Goal: Transaction & Acquisition: Download file/media

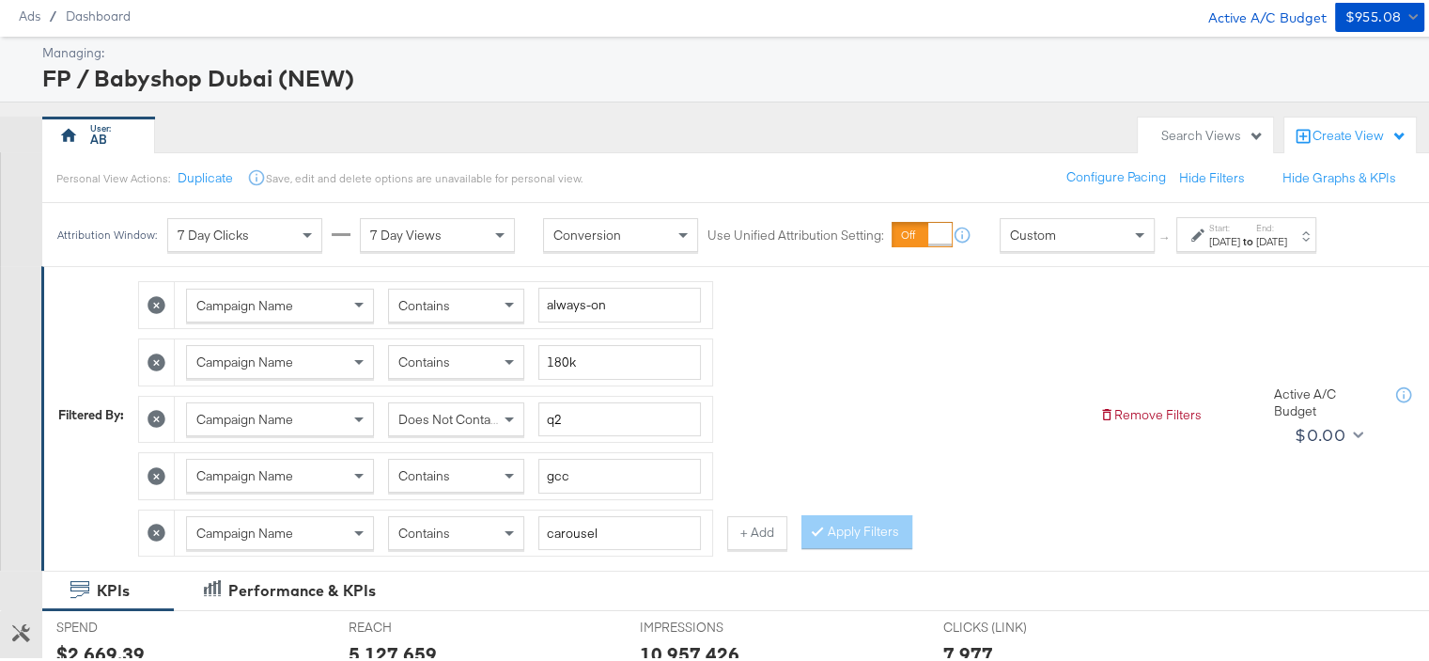
scroll to position [94, 0]
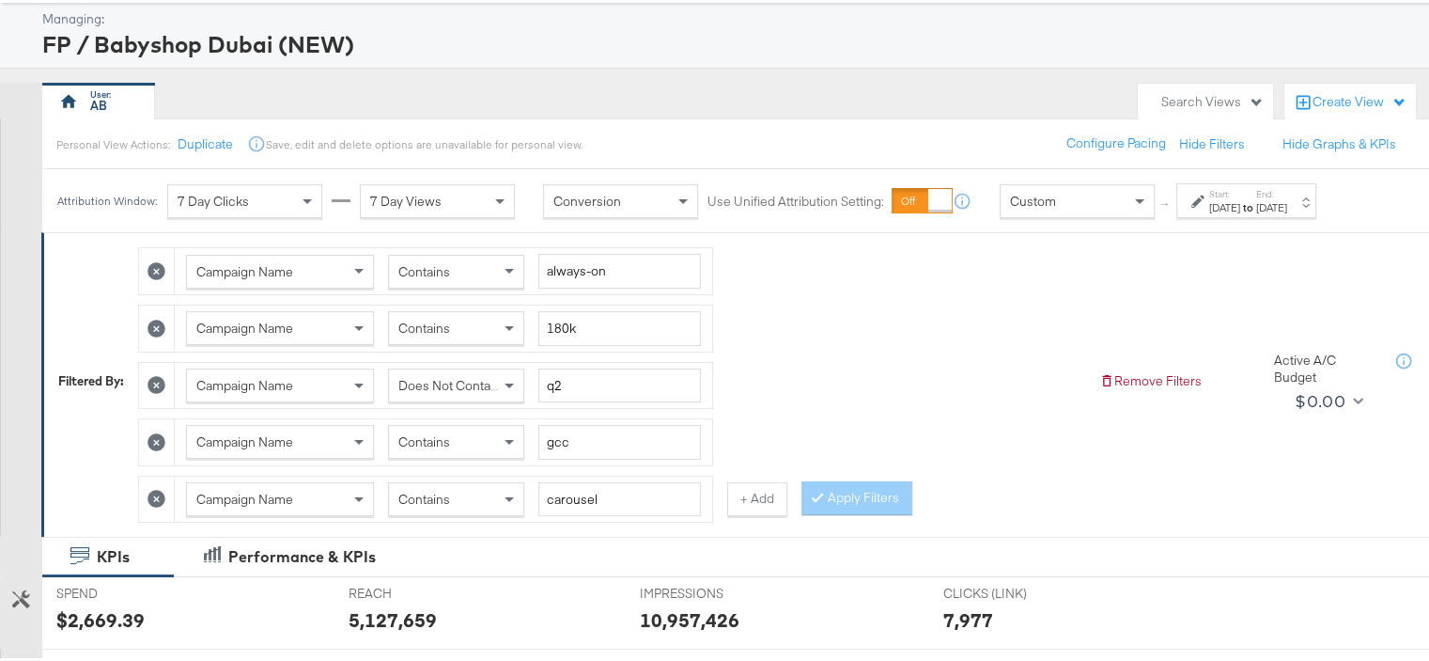
click at [1256, 204] on strong "to" at bounding box center [1248, 204] width 16 height 14
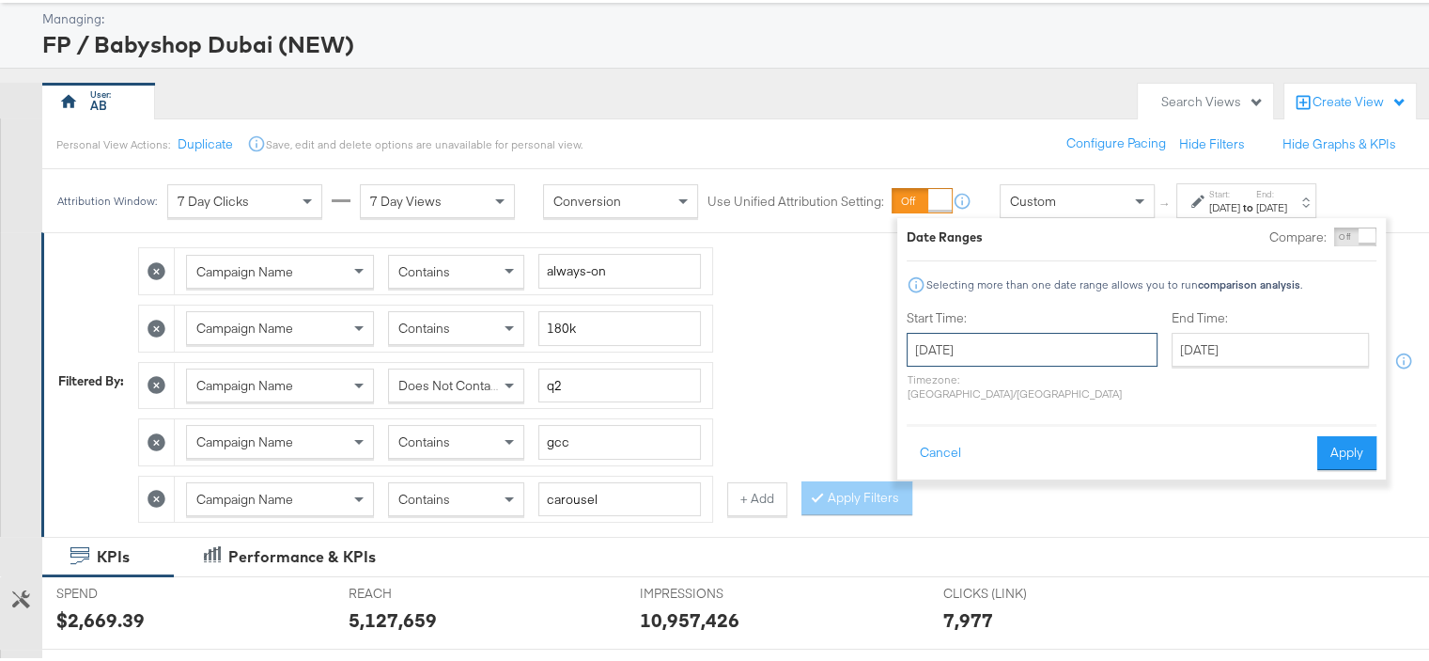
click at [1011, 351] on input "[DATE]" at bounding box center [1032, 347] width 251 height 34
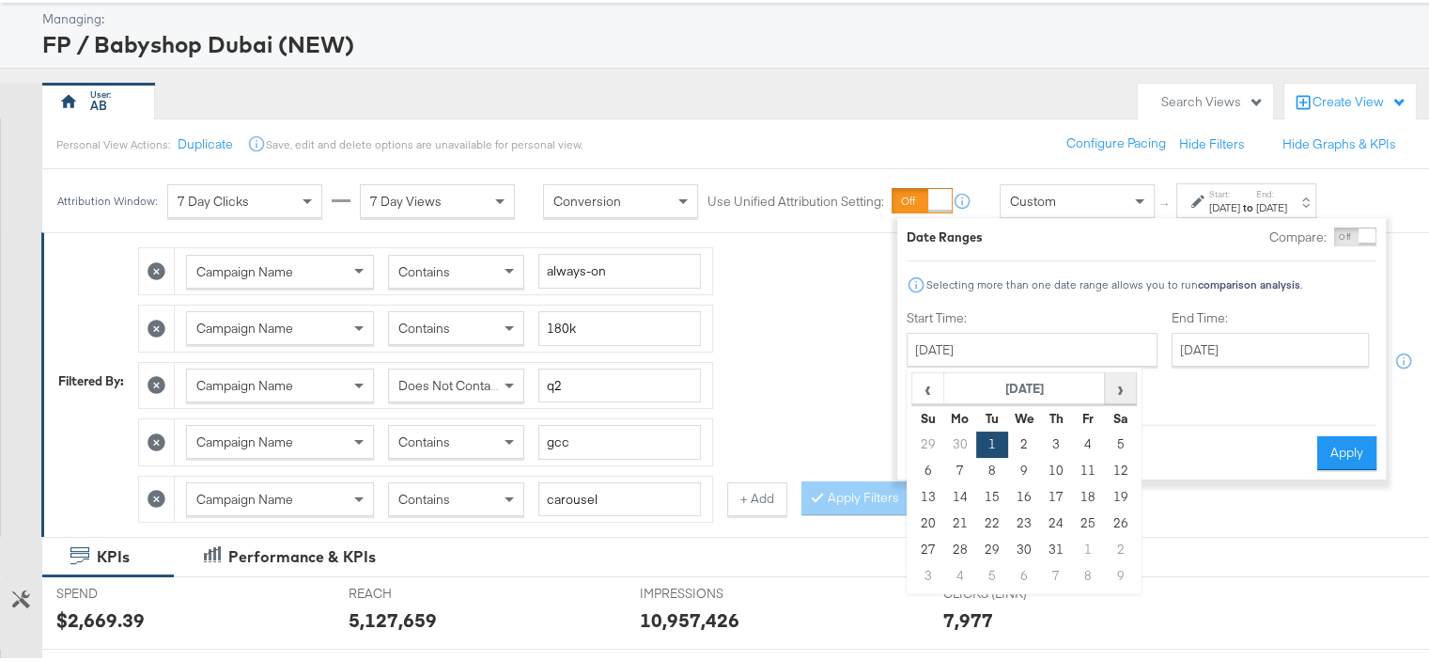
click at [1120, 385] on span "›" at bounding box center [1120, 385] width 29 height 28
click at [962, 440] on td "1" at bounding box center [960, 441] width 32 height 26
type input "[DATE]"
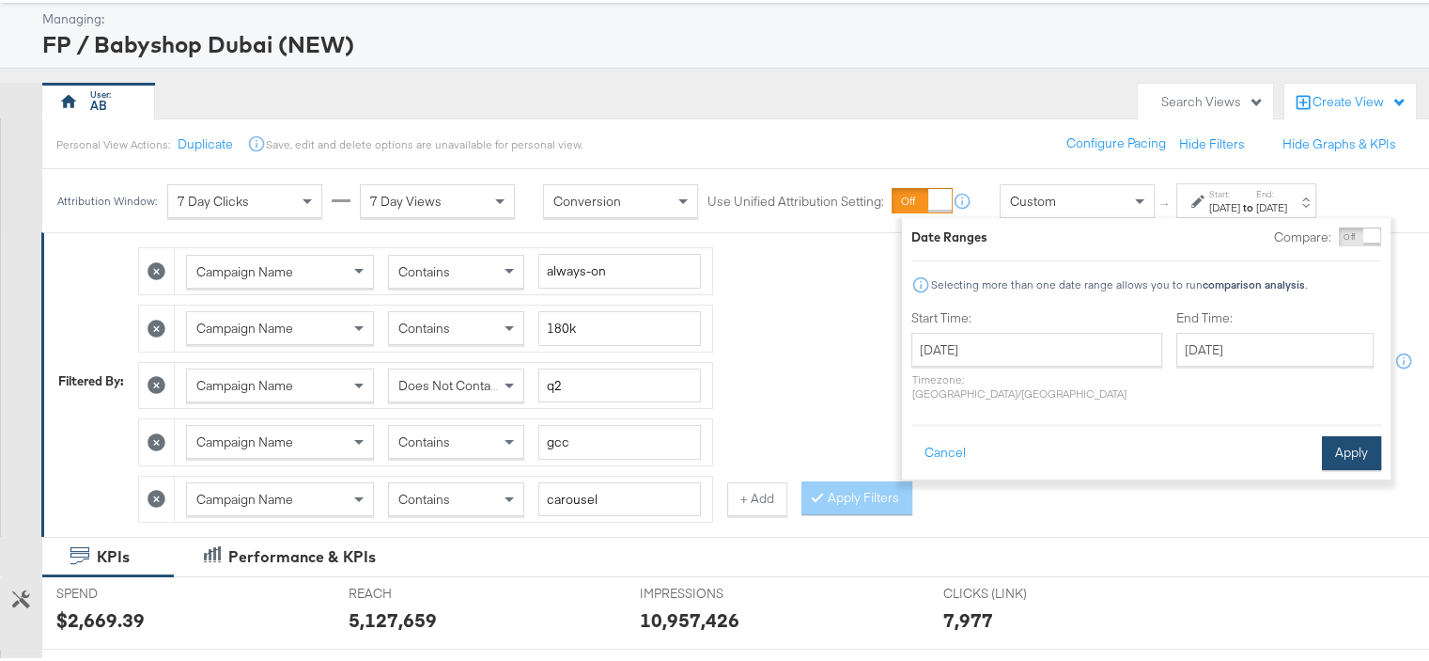
click at [1358, 433] on button "Apply" at bounding box center [1351, 450] width 59 height 34
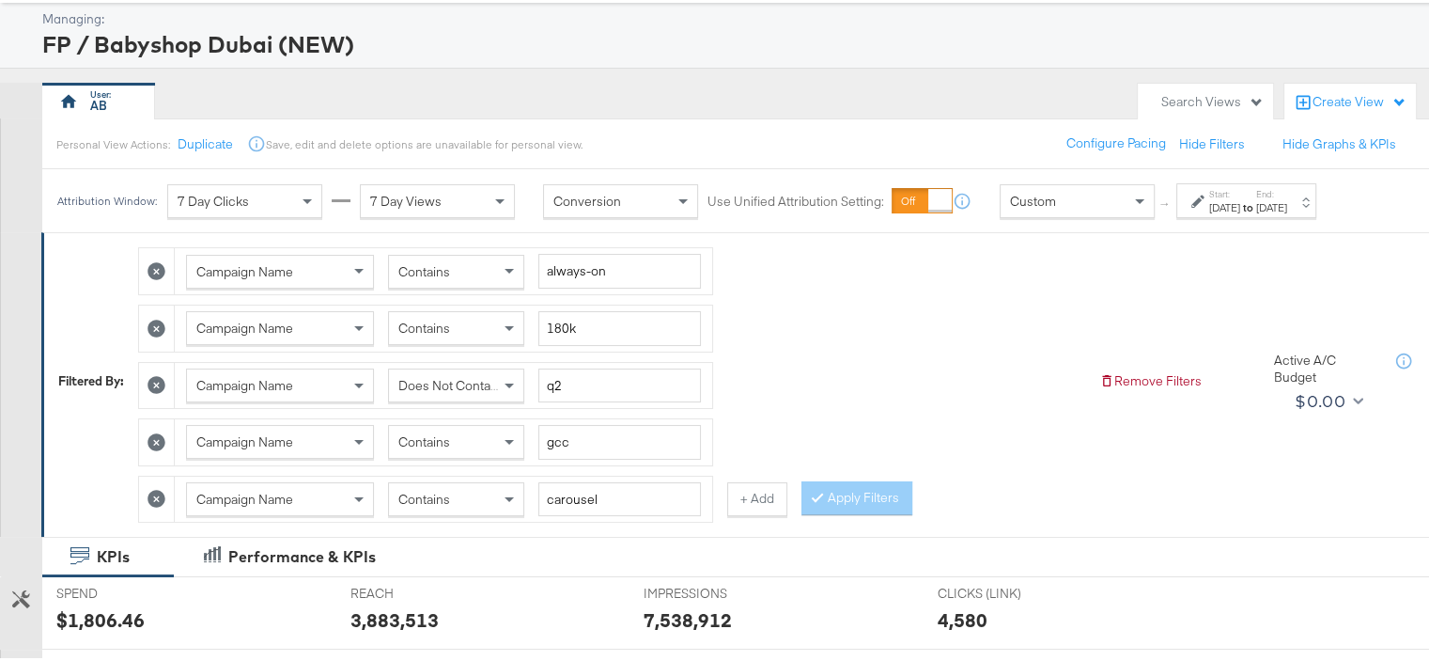
click at [474, 376] on span "Does Not Contain" at bounding box center [449, 382] width 102 height 17
click at [859, 491] on button "Apply Filters" at bounding box center [857, 495] width 111 height 34
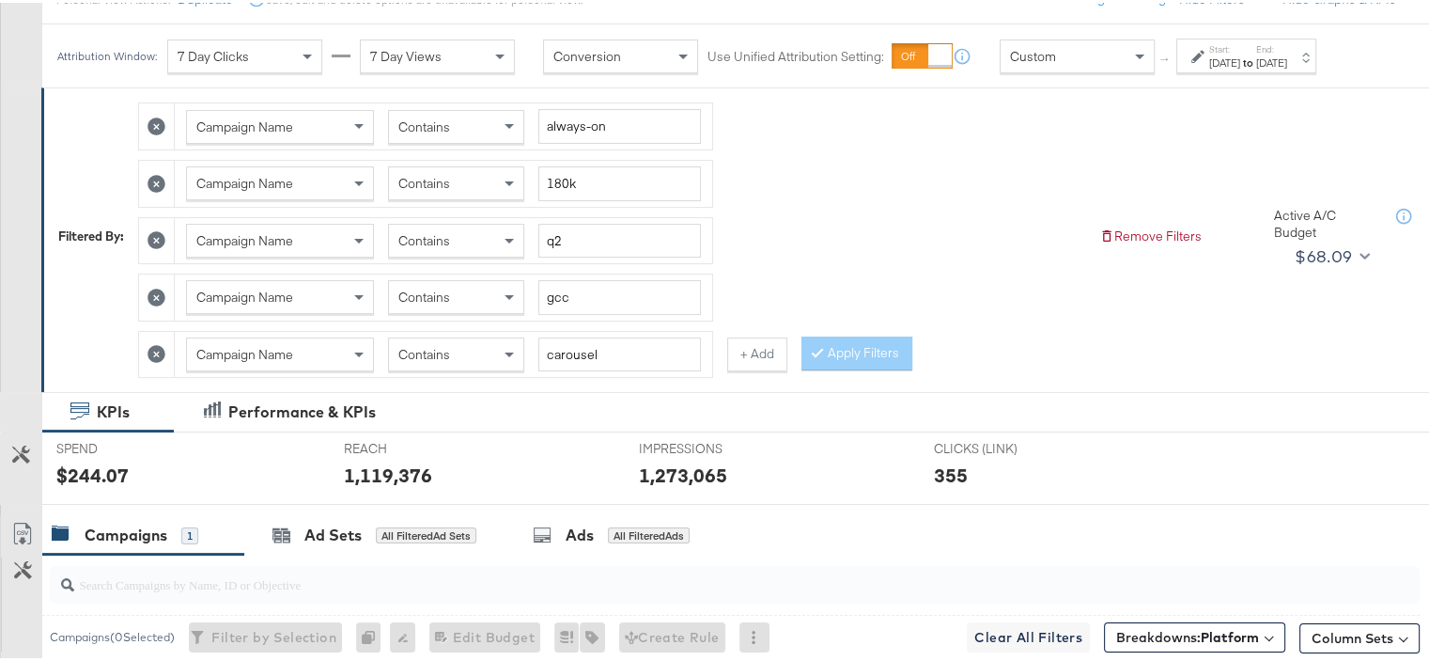
scroll to position [564, 0]
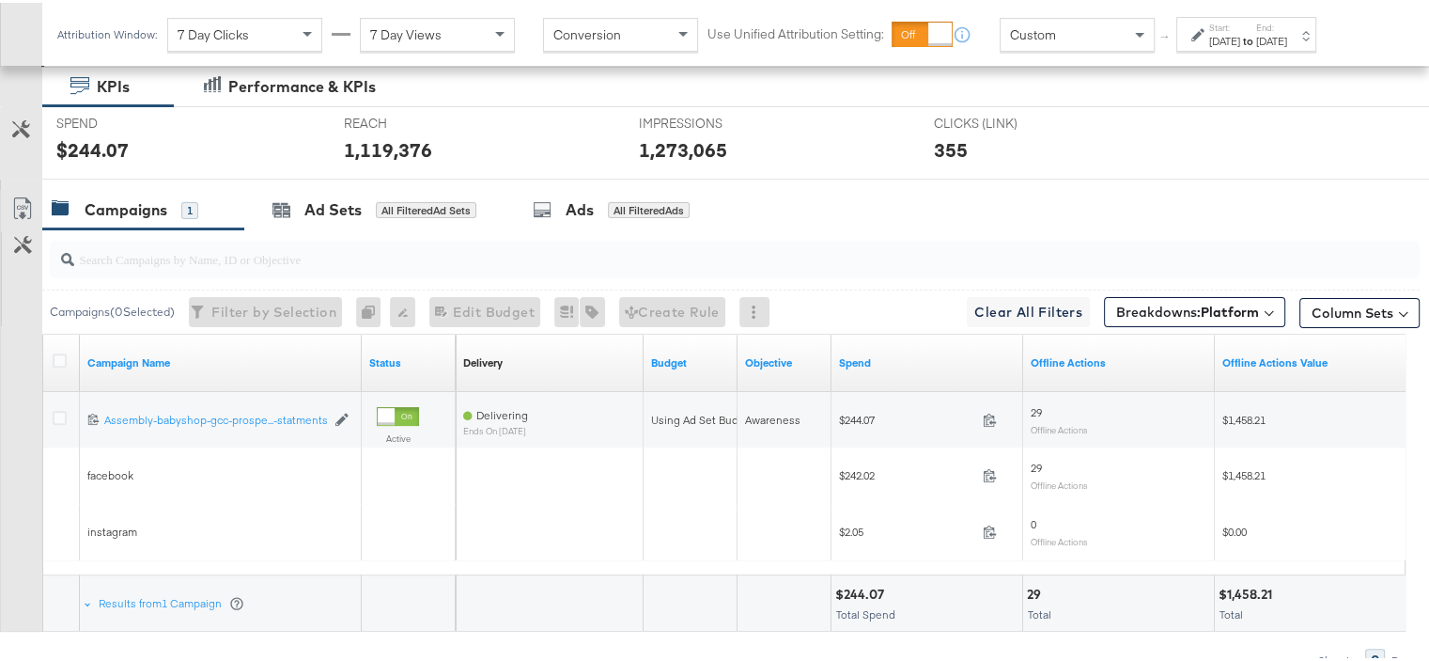
click at [1262, 583] on div "$1,458.21" at bounding box center [1248, 592] width 59 height 18
copy div "1,458.21"
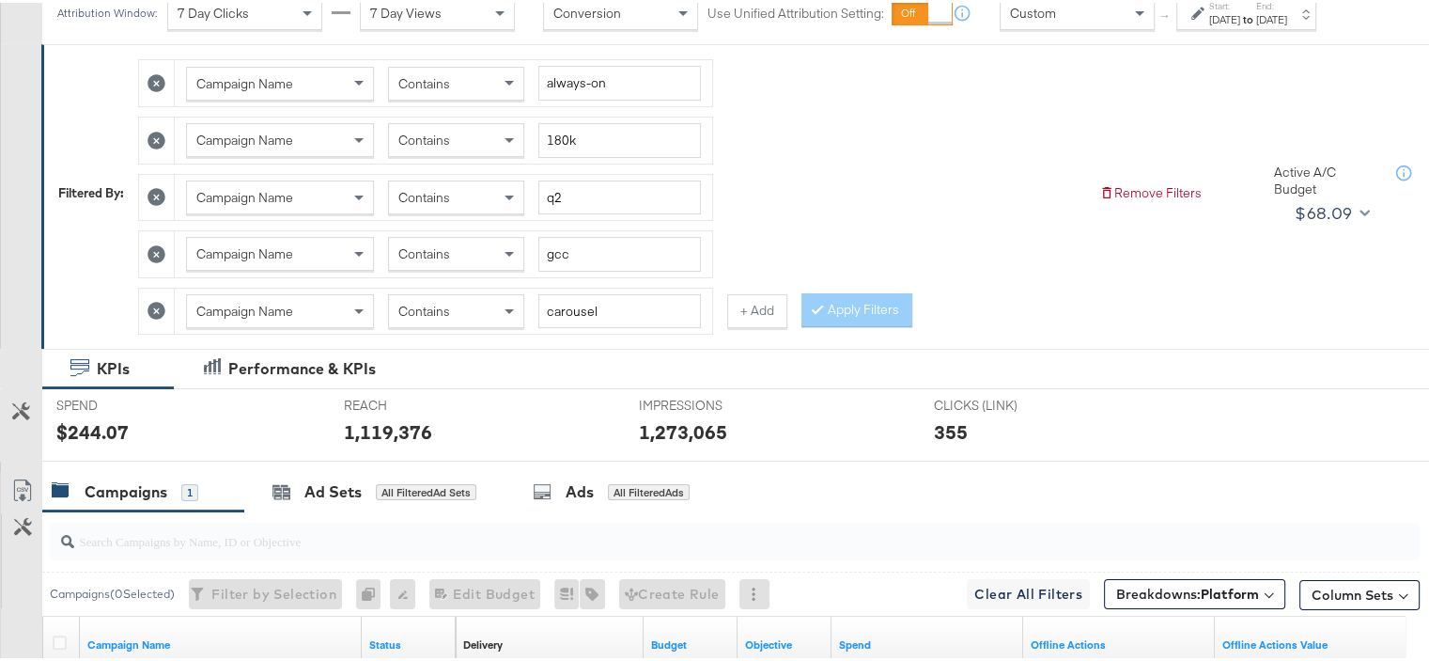
scroll to position [0, 0]
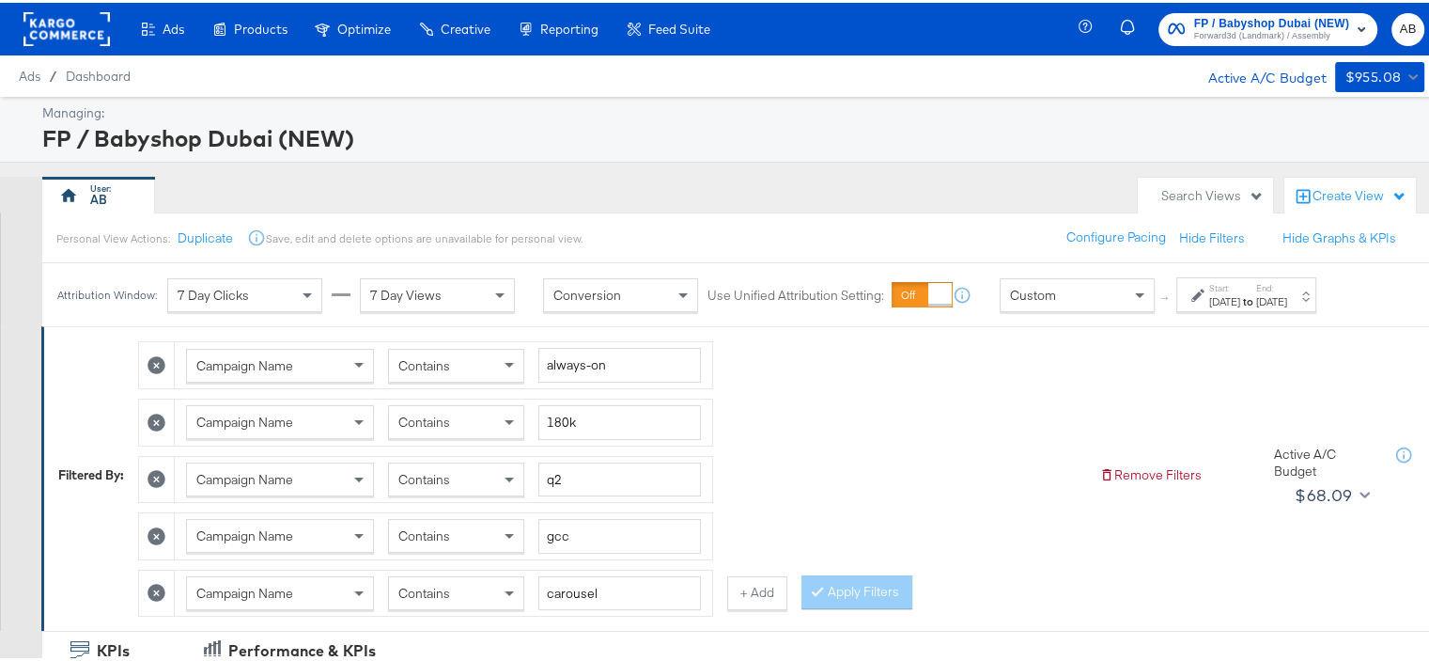
click at [1225, 296] on div "[DATE]" at bounding box center [1224, 298] width 31 height 15
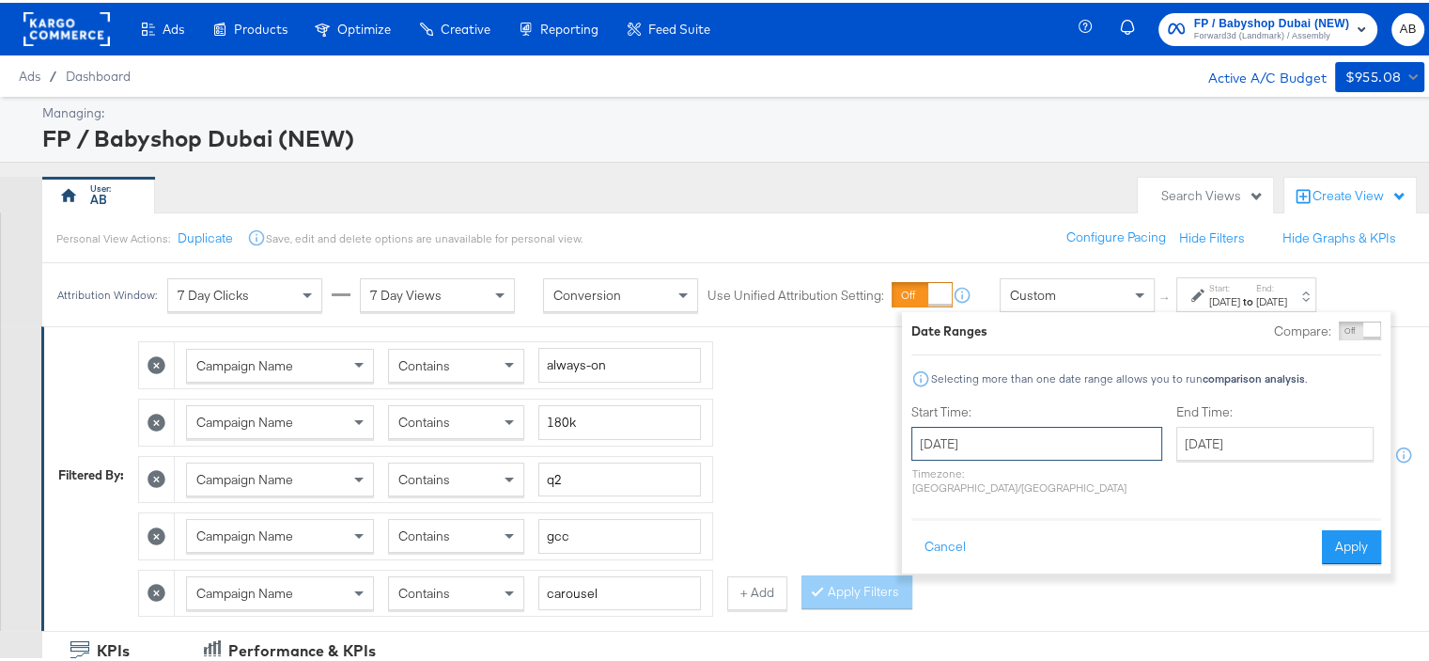
click at [1094, 437] on input "[DATE]" at bounding box center [1036, 441] width 251 height 34
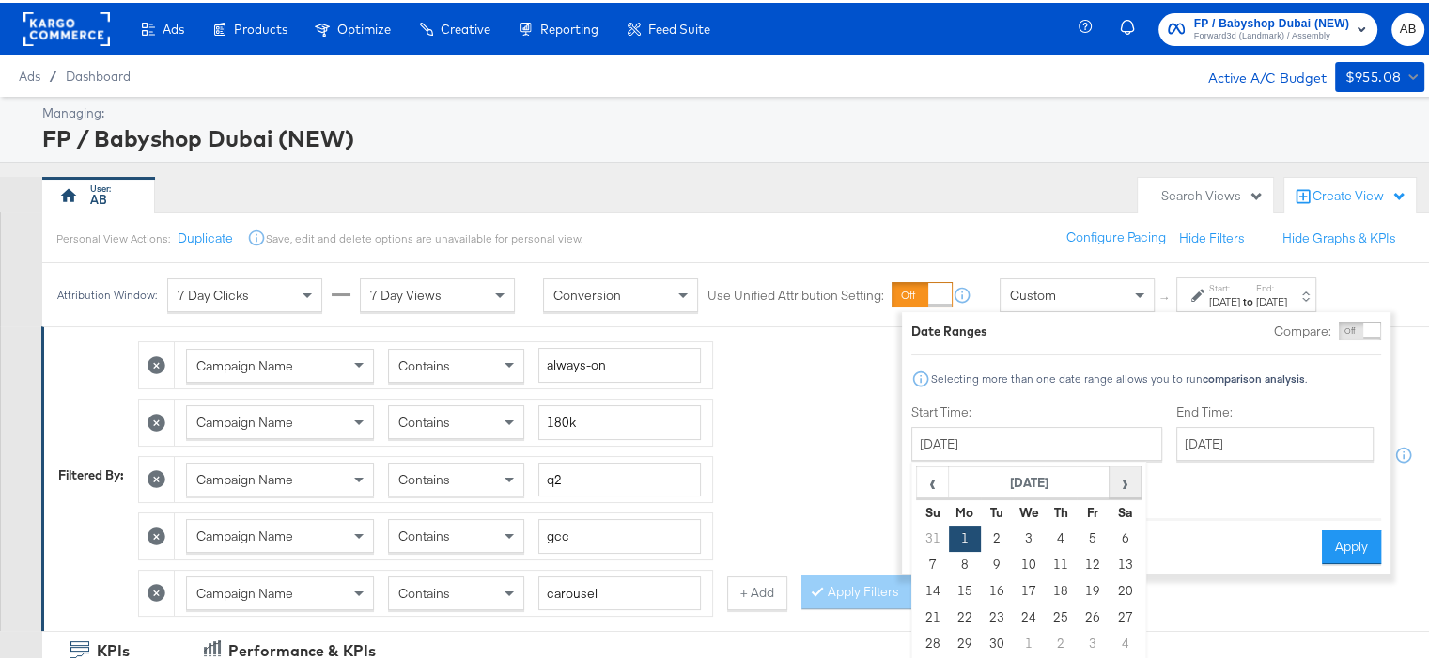
click at [1120, 480] on span "›" at bounding box center [1125, 479] width 29 height 28
click at [1024, 531] on td "1" at bounding box center [1029, 535] width 32 height 26
type input "[DATE]"
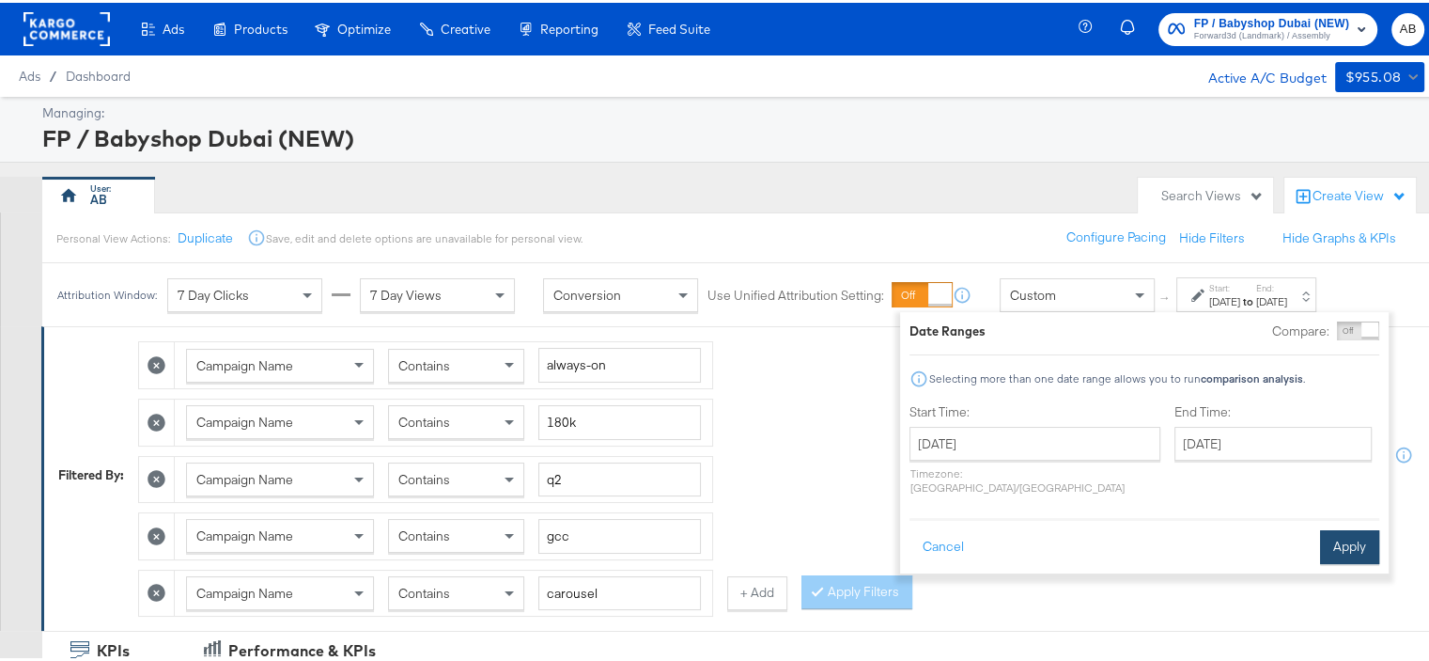
click at [1361, 530] on button "Apply" at bounding box center [1349, 544] width 59 height 34
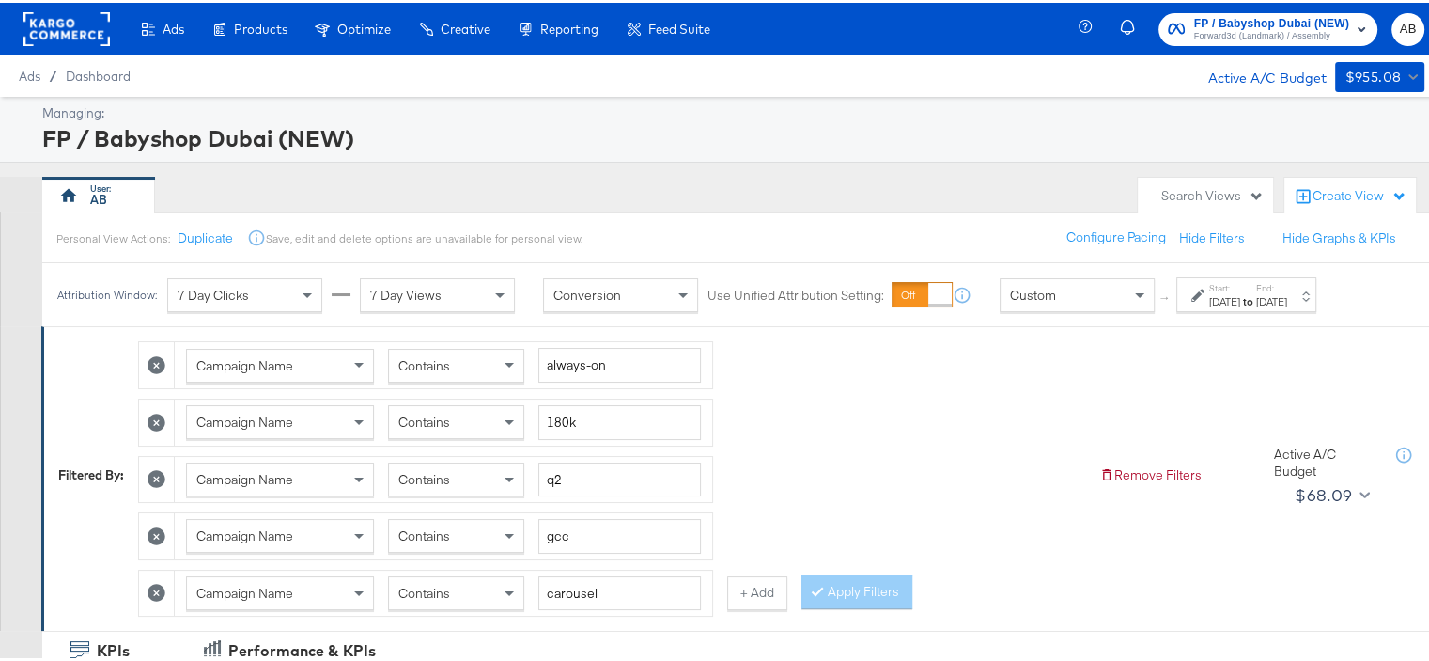
click at [148, 359] on button at bounding box center [157, 362] width 20 height 20
type input "180k"
type input "q2"
type input "gcc"
type input "carousel"
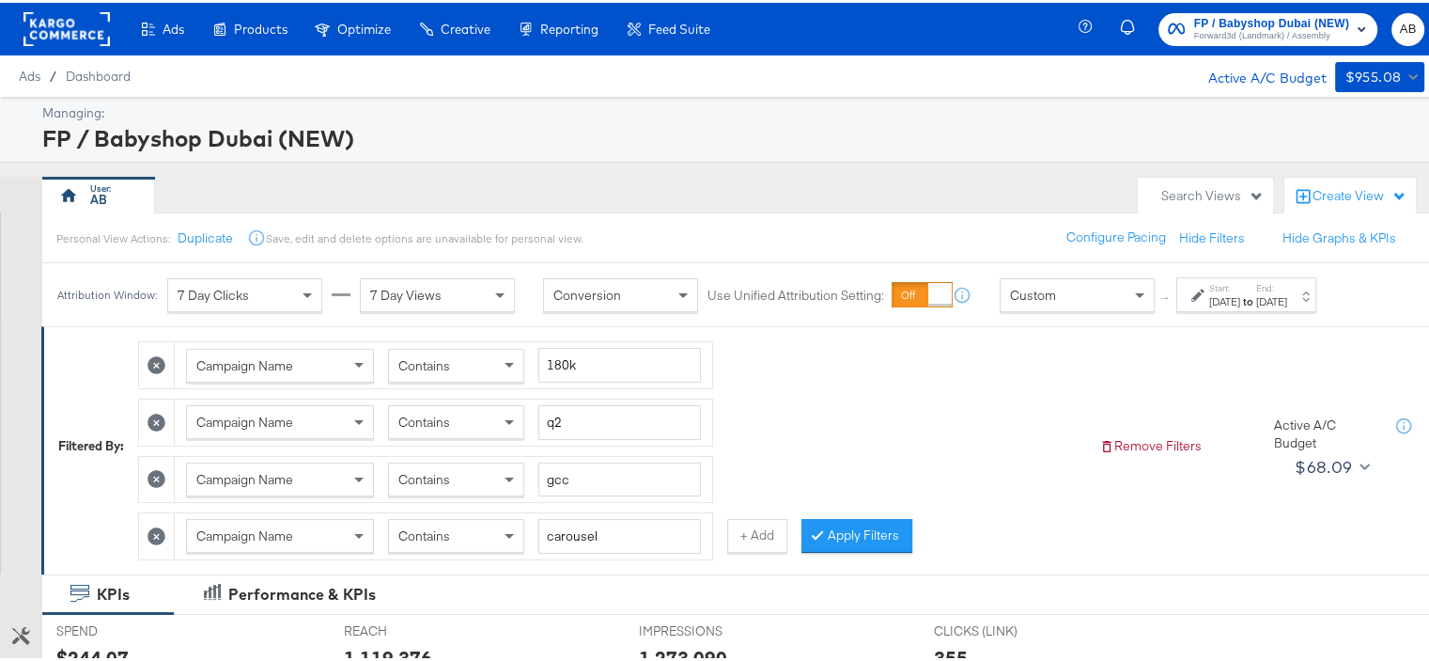
click at [156, 363] on icon at bounding box center [157, 362] width 18 height 18
type input "q2"
type input "gcc"
type input "carousel"
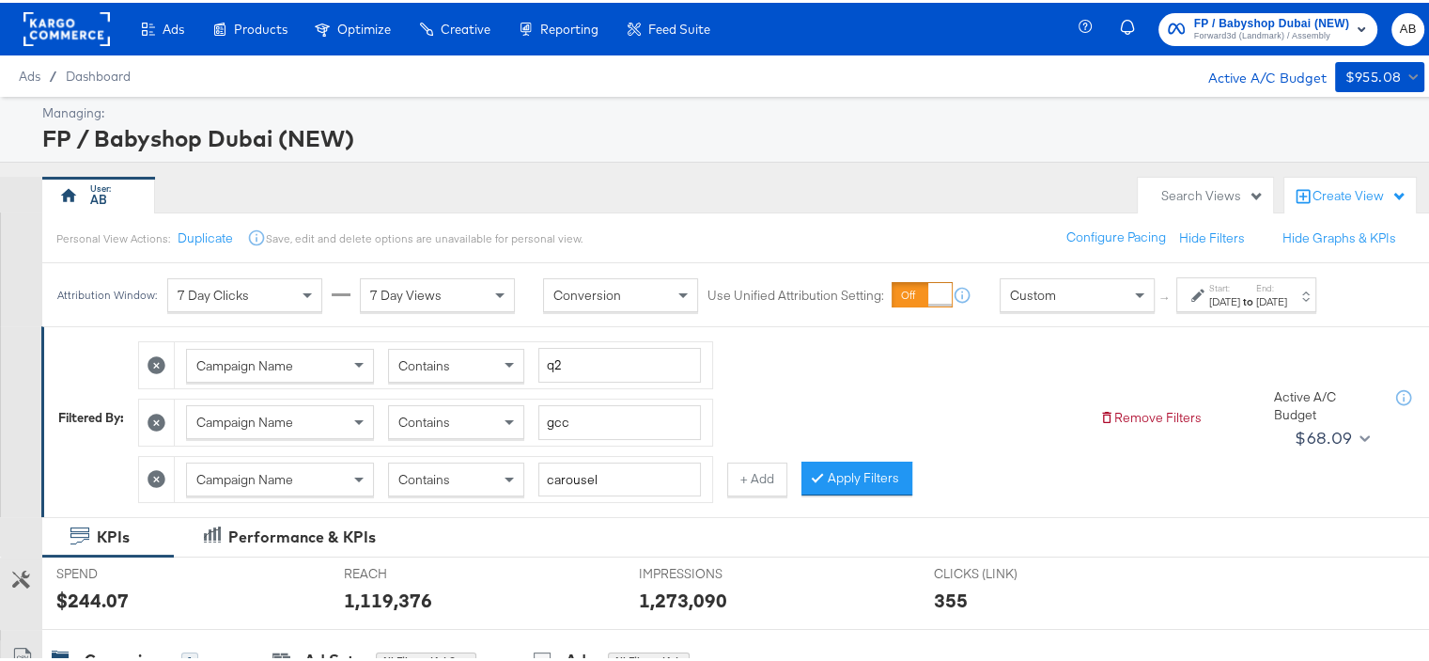
click at [156, 364] on icon at bounding box center [157, 362] width 18 height 18
type input "gcc"
type input "carousel"
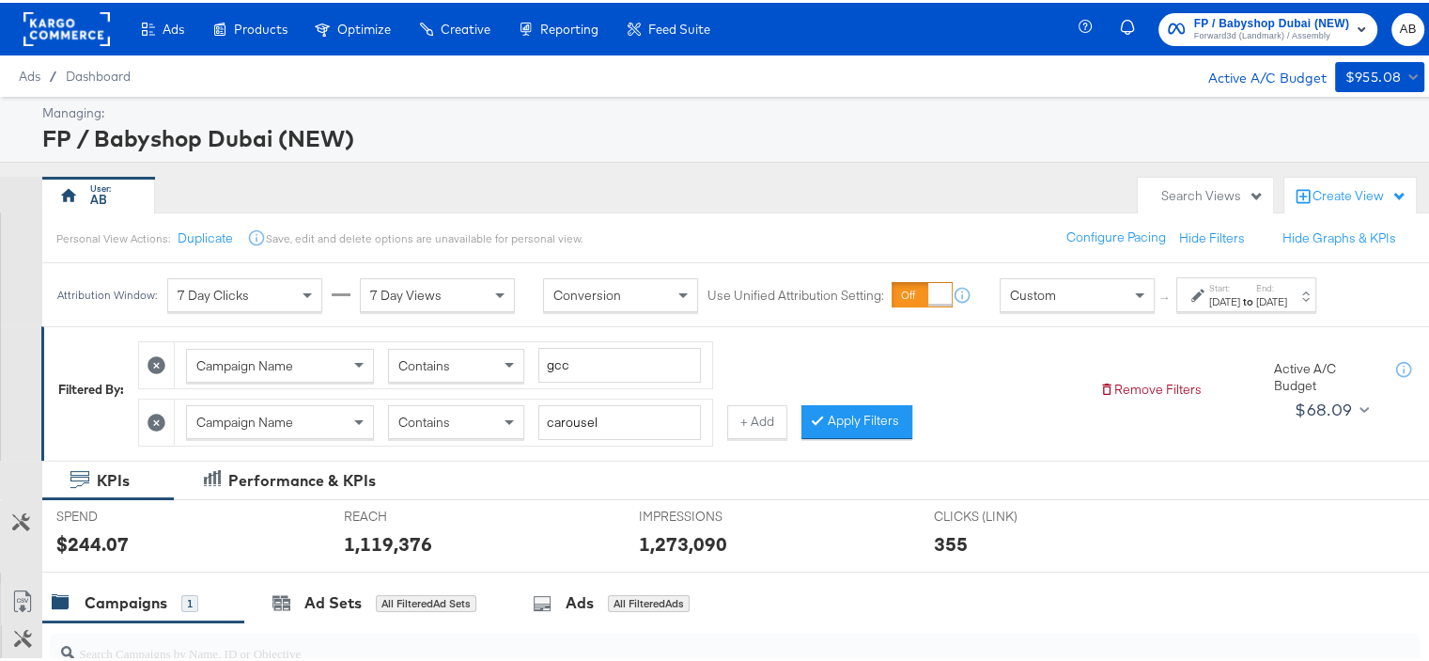
click at [156, 364] on icon at bounding box center [157, 362] width 18 height 18
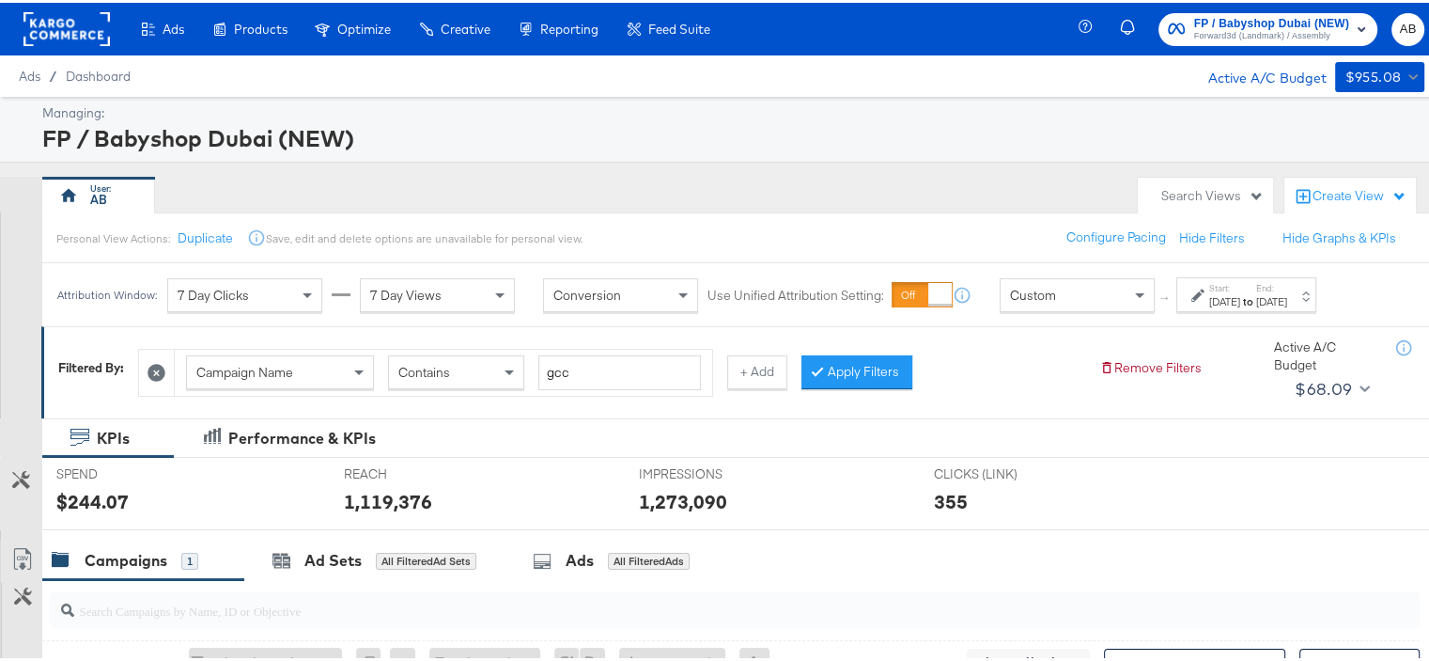
type input "carousel"
click at [155, 366] on icon at bounding box center [157, 370] width 18 height 18
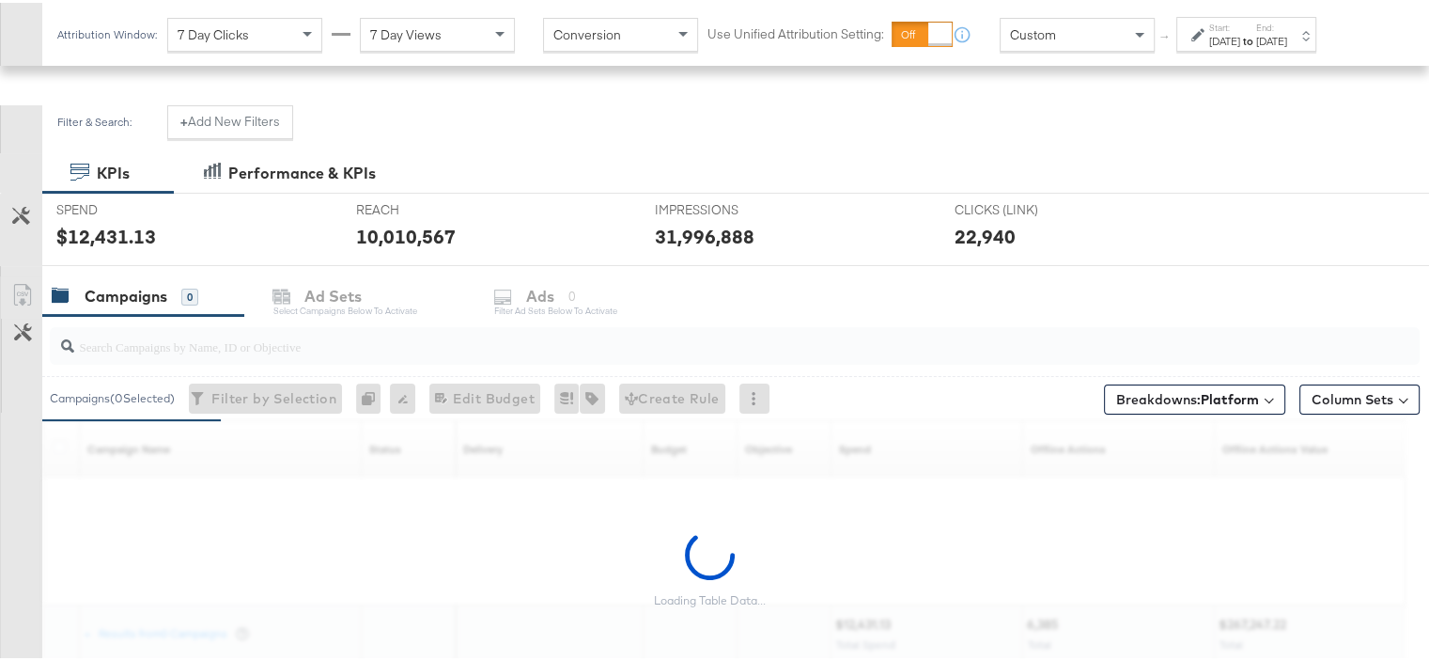
scroll to position [188, 0]
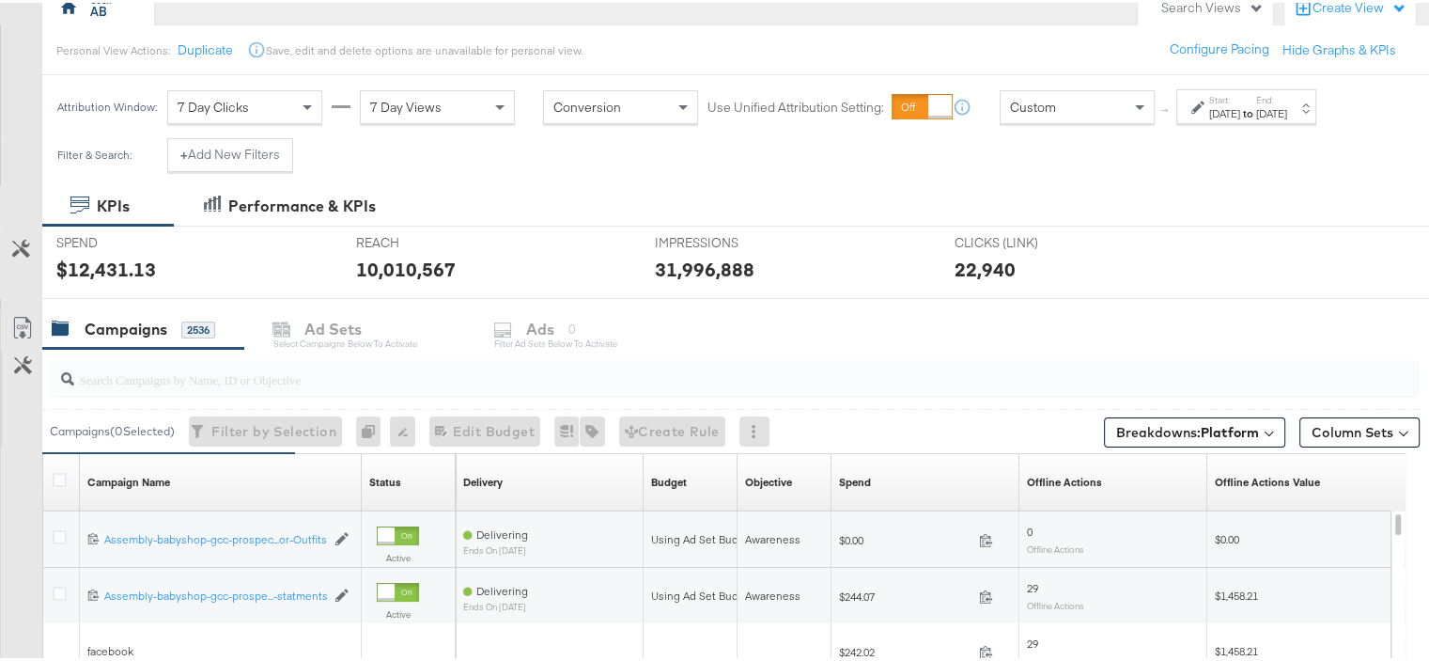
click at [553, 316] on div "Campaigns 2536 Ad Sets Select Campaigns below to activate Ads 0 Filter Ad Sets …" at bounding box center [742, 326] width 1401 height 40
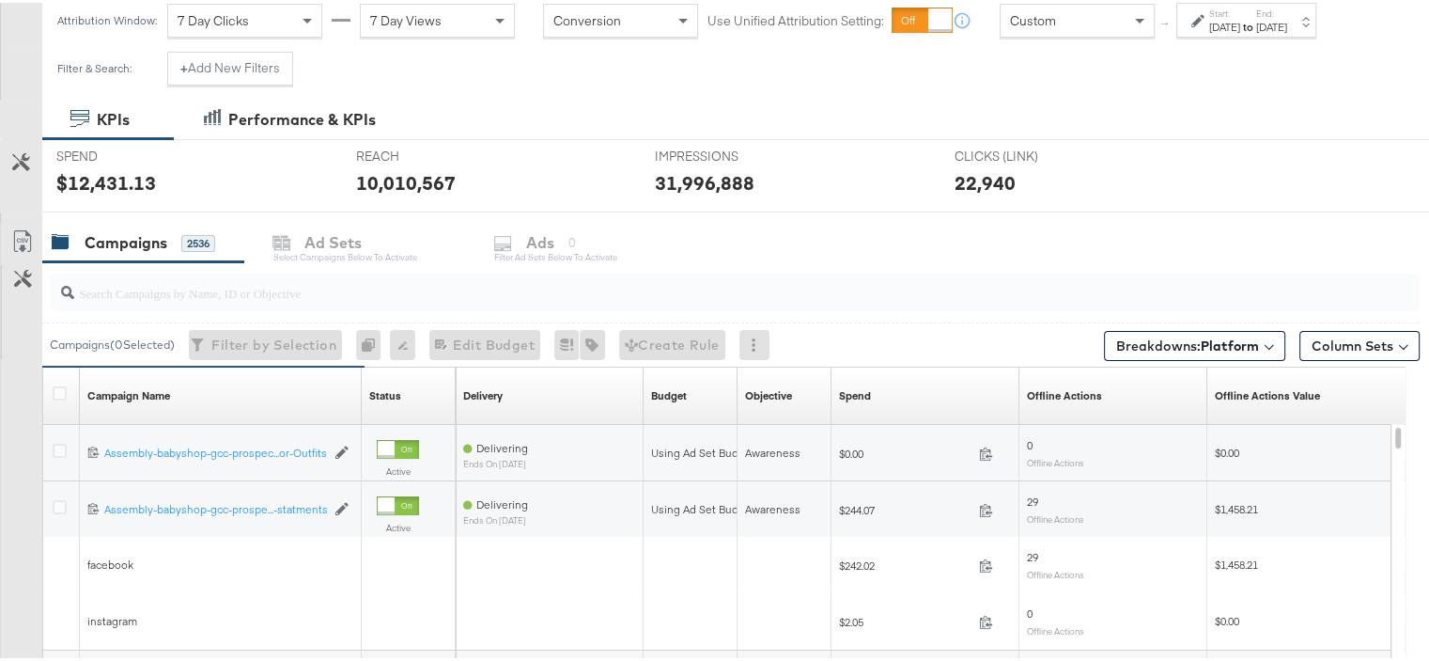
scroll to position [282, 0]
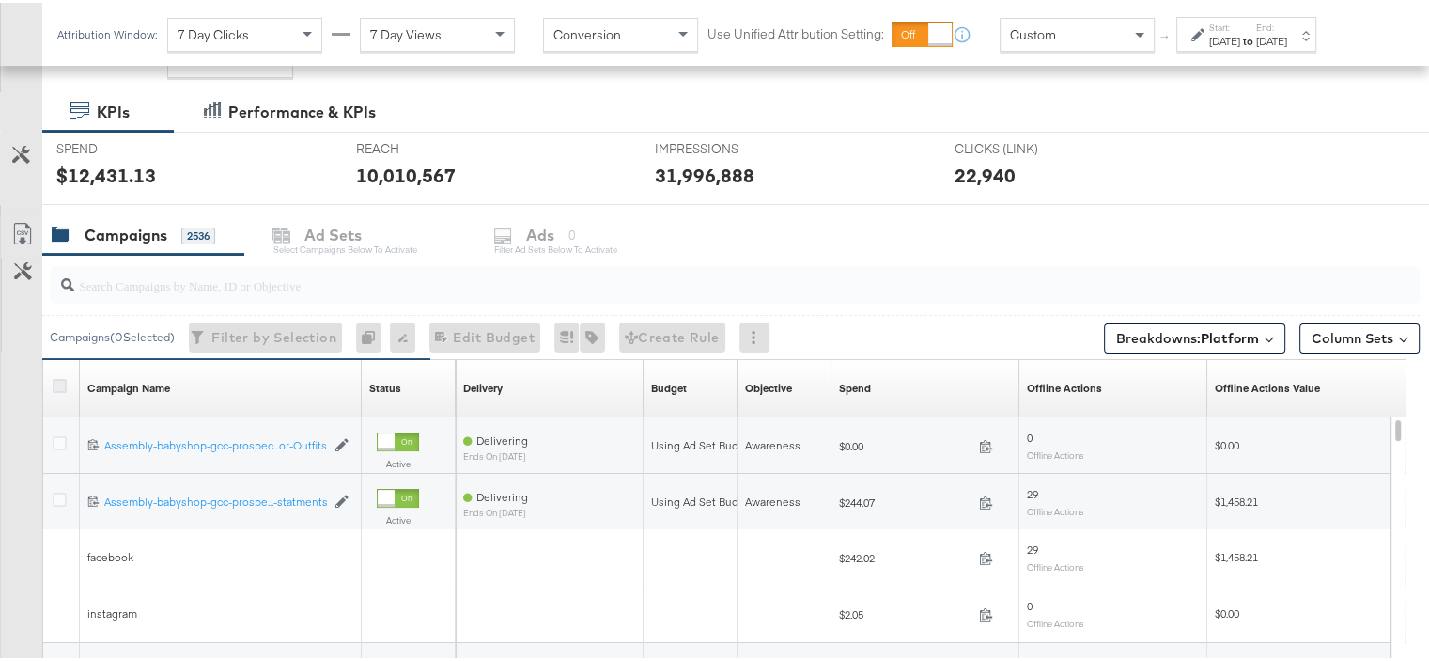
click at [56, 377] on icon at bounding box center [60, 383] width 14 height 14
click at [0, 0] on input "checkbox" at bounding box center [0, 0] width 0 height 0
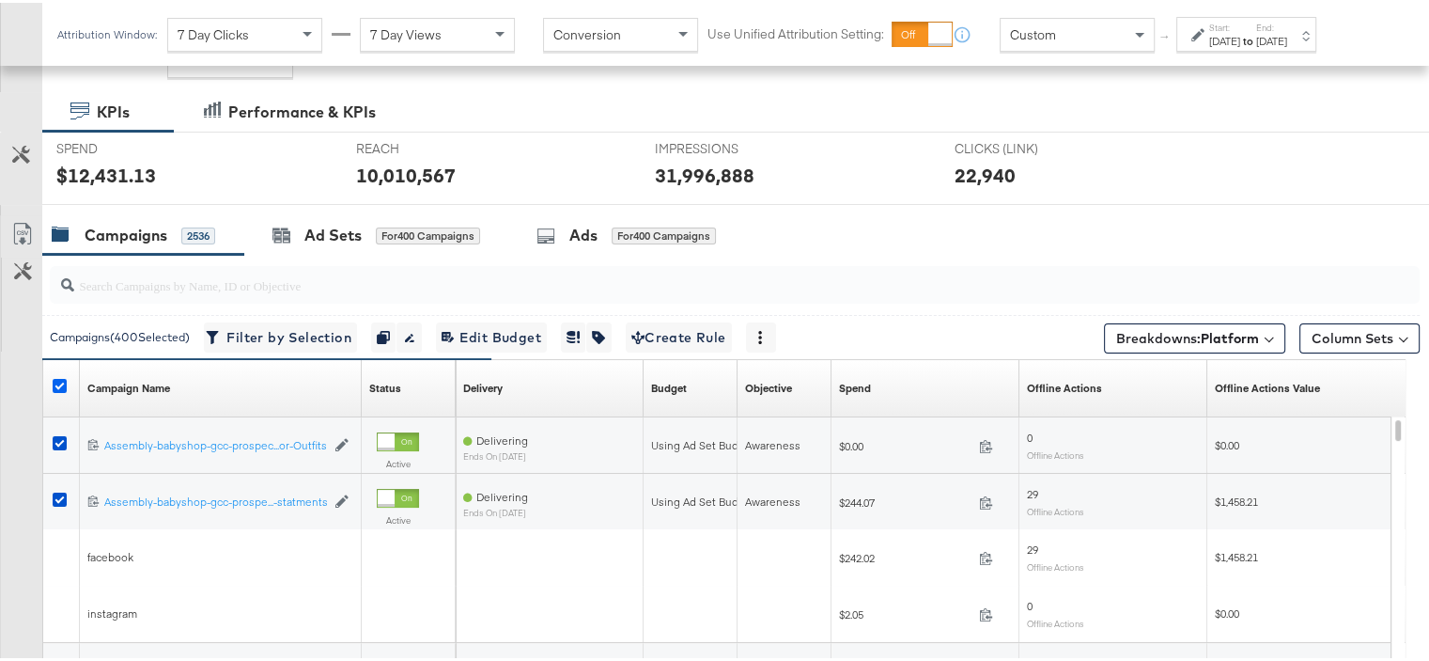
click at [56, 377] on icon at bounding box center [60, 383] width 14 height 14
click at [0, 0] on input "checkbox" at bounding box center [0, 0] width 0 height 0
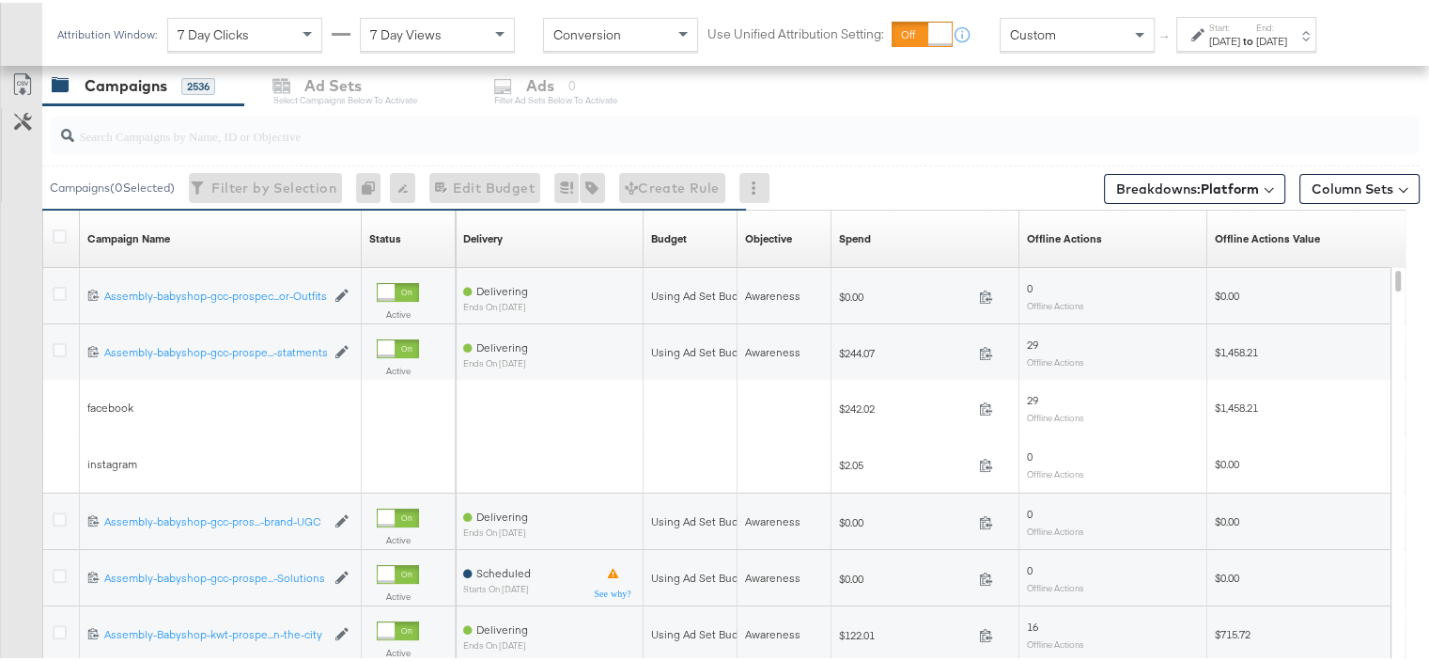
scroll to position [340, 0]
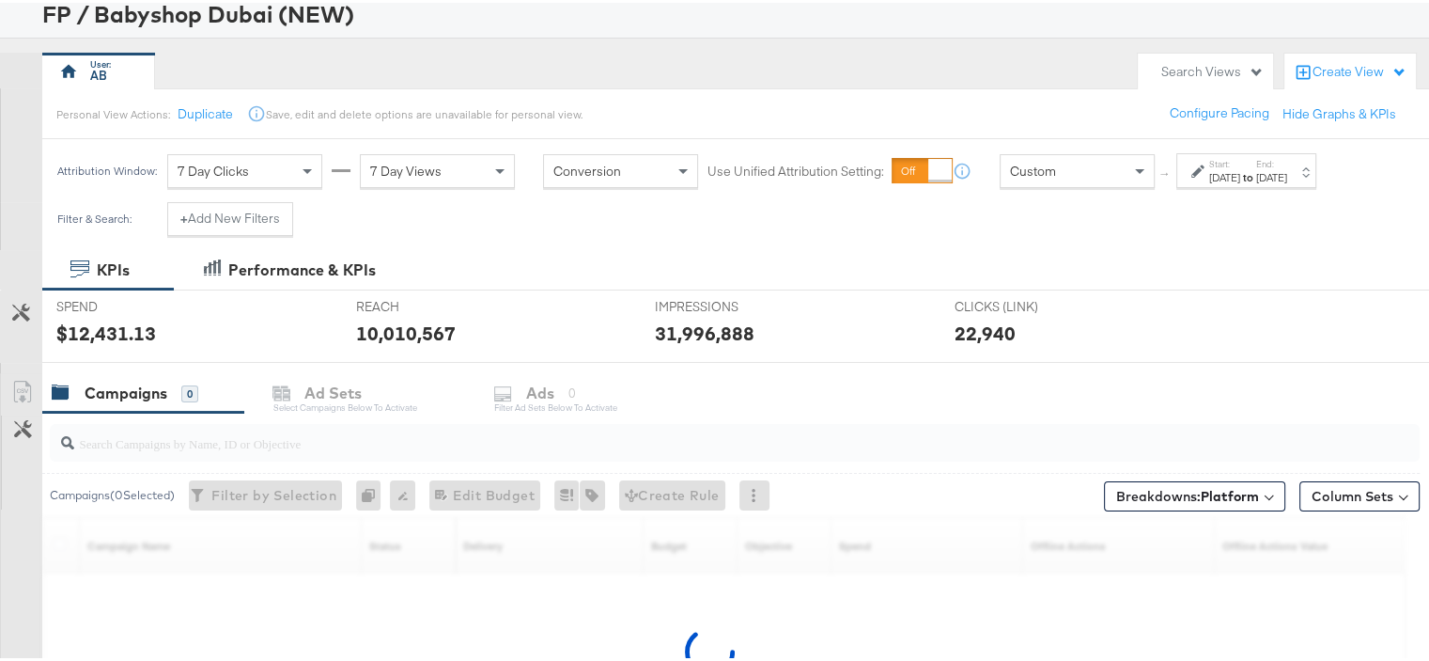
scroll to position [282, 0]
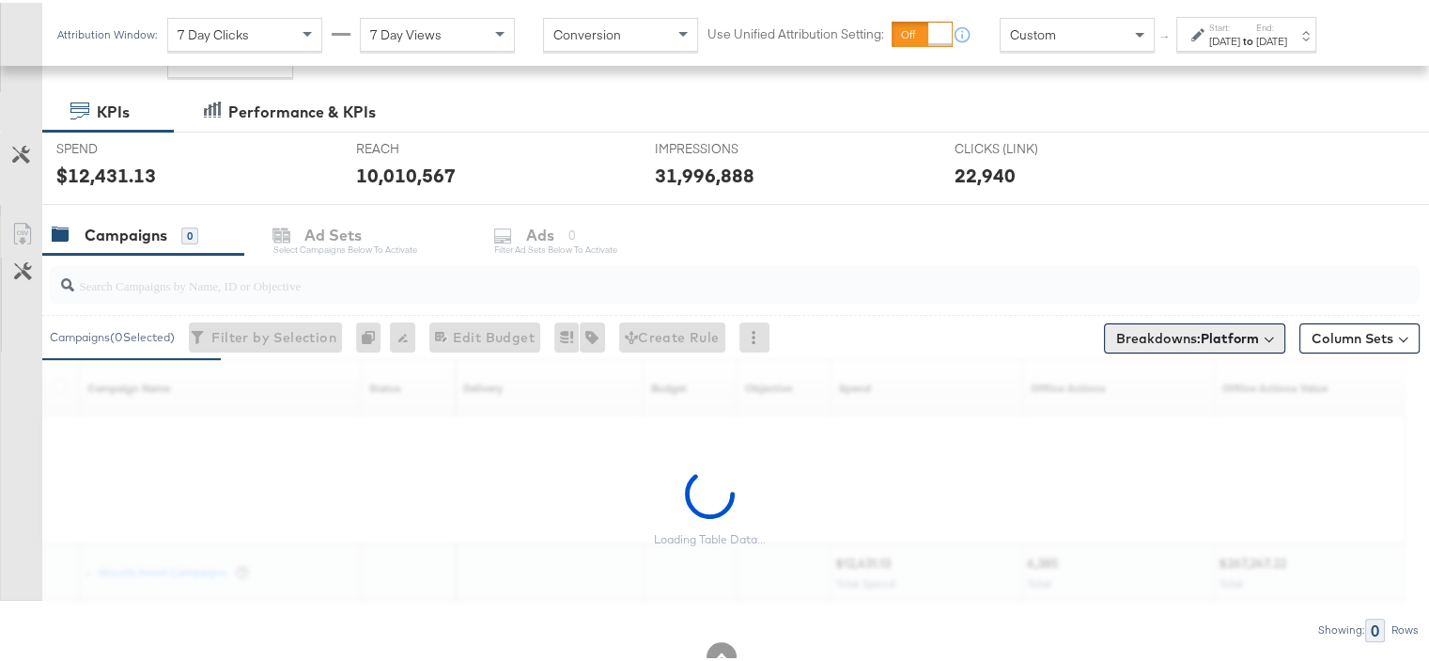
click at [1206, 330] on b "Platform" at bounding box center [1230, 335] width 58 height 17
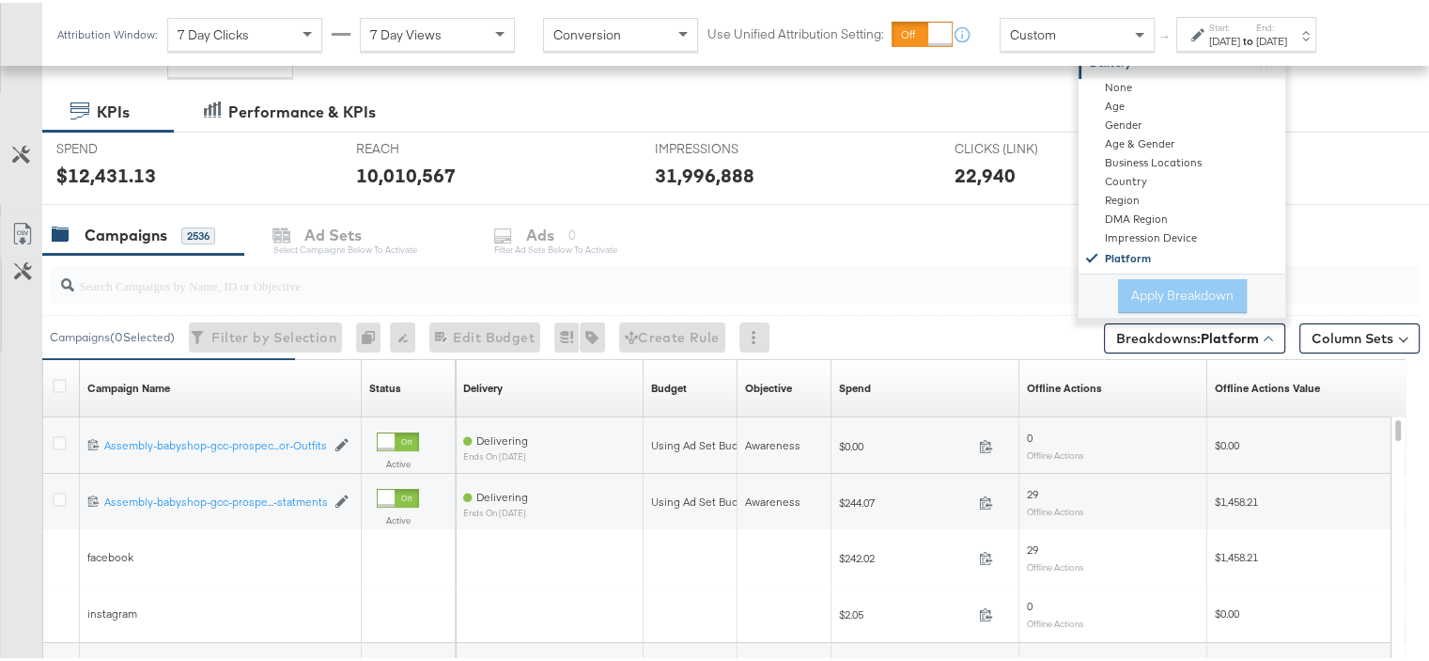
click at [1331, 195] on div "SPEND SPEND $12,431.13 REACH REACH 10,010,567 IMPRESSIONS IMPRESSIONS 31,996,88…" at bounding box center [742, 165] width 1401 height 73
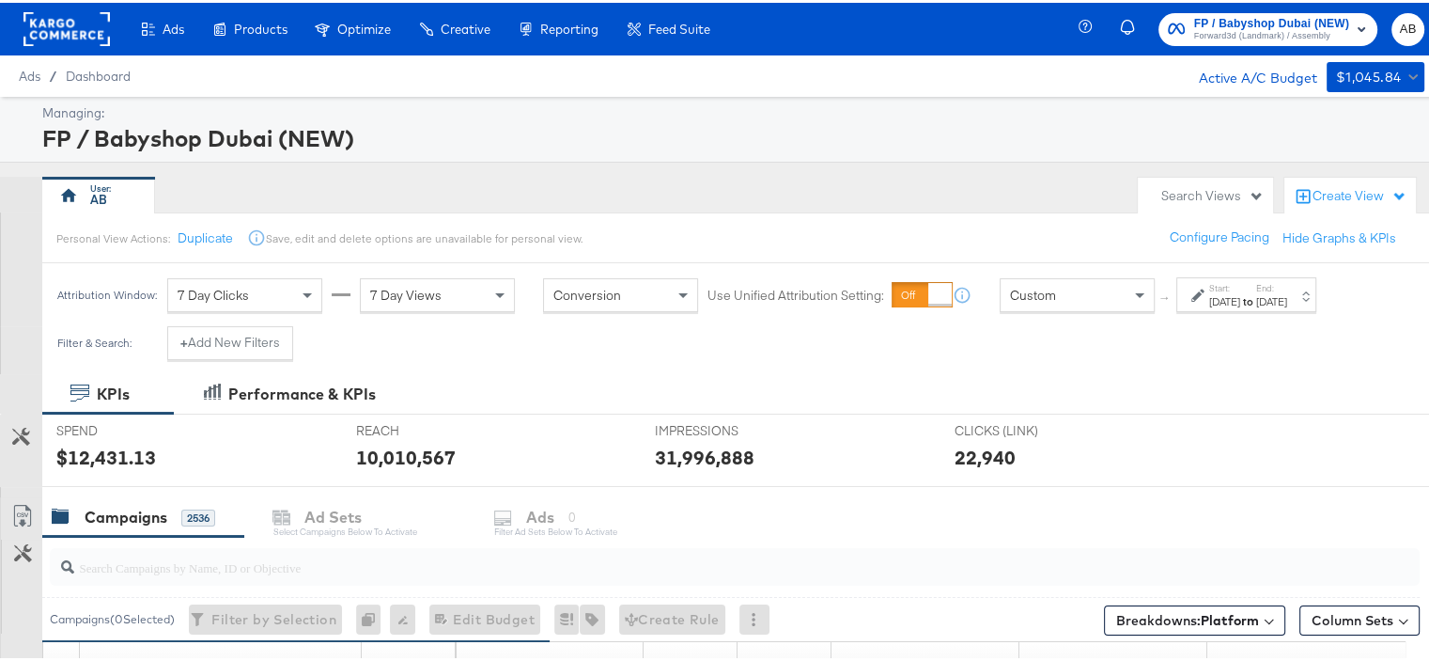
scroll to position [188, 0]
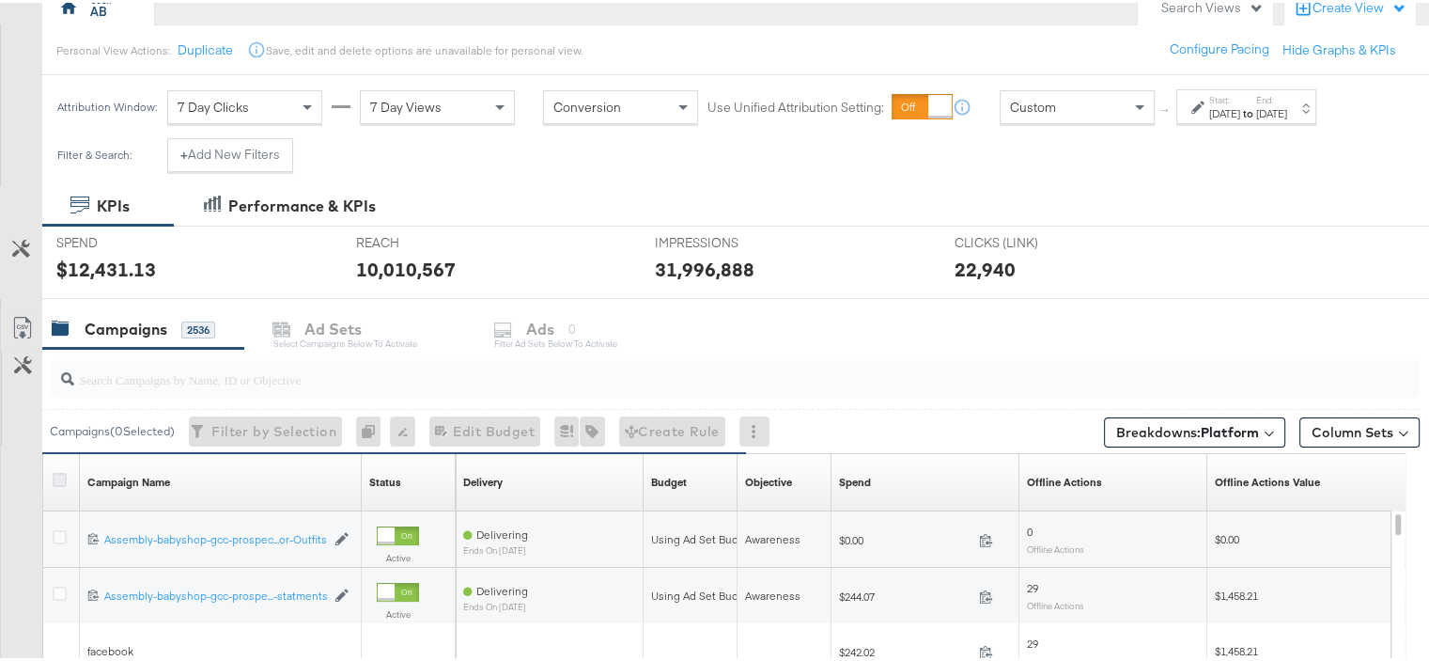
click at [62, 472] on icon at bounding box center [60, 477] width 14 height 14
click at [0, 0] on input "checkbox" at bounding box center [0, 0] width 0 height 0
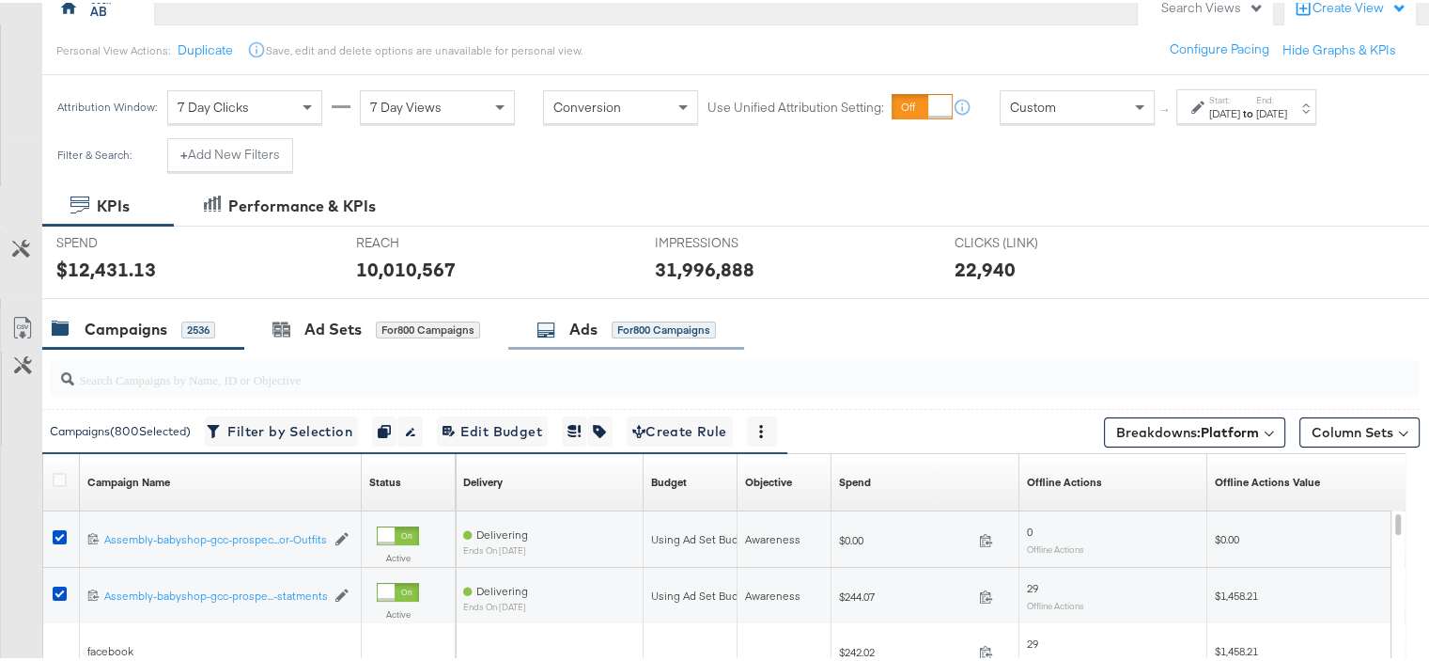
click at [670, 328] on div "for 800 Campaigns" at bounding box center [664, 327] width 104 height 17
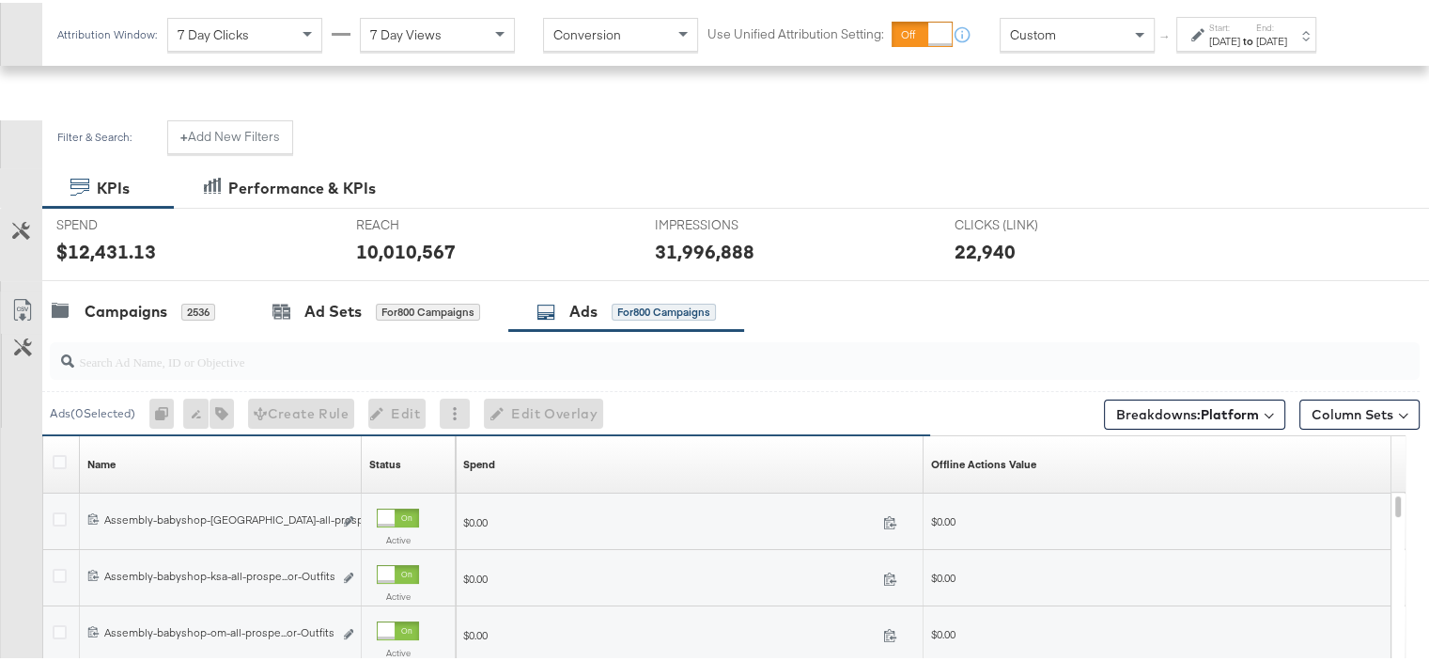
scroll to position [94, 0]
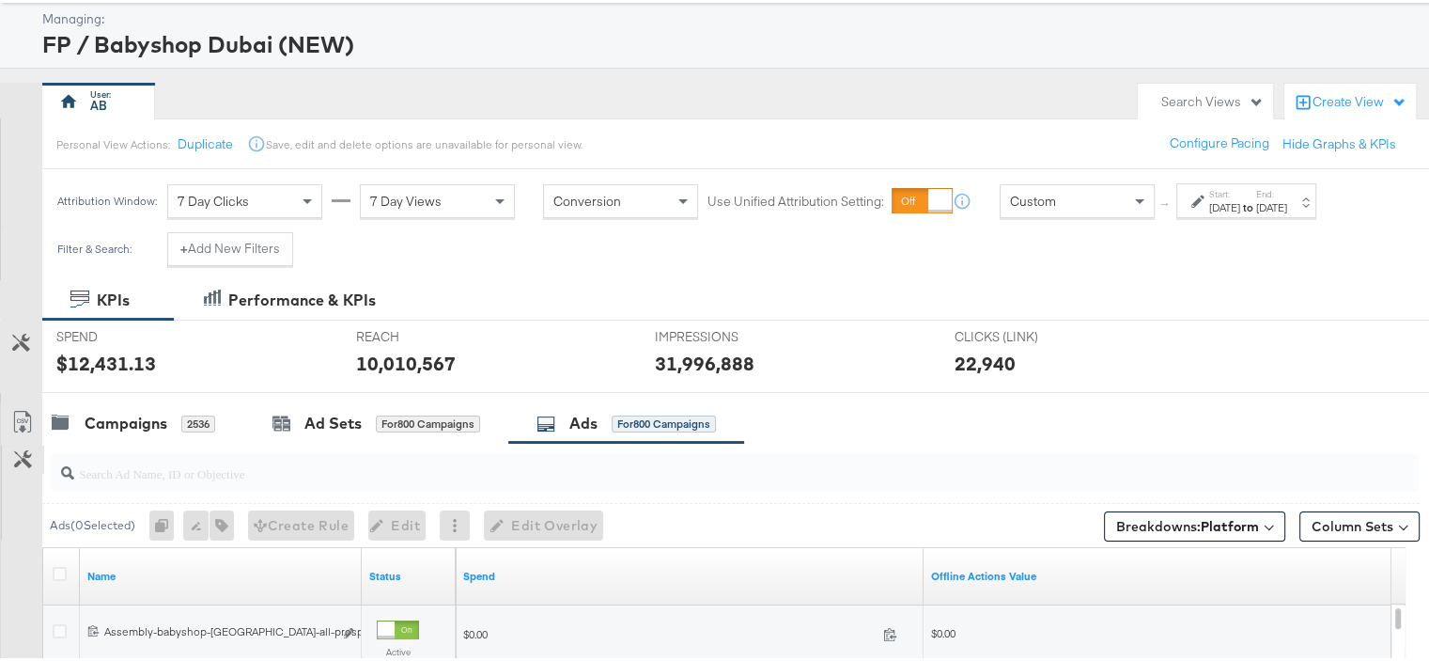
click at [35, 452] on button "Customize KPIs" at bounding box center [23, 457] width 42 height 28
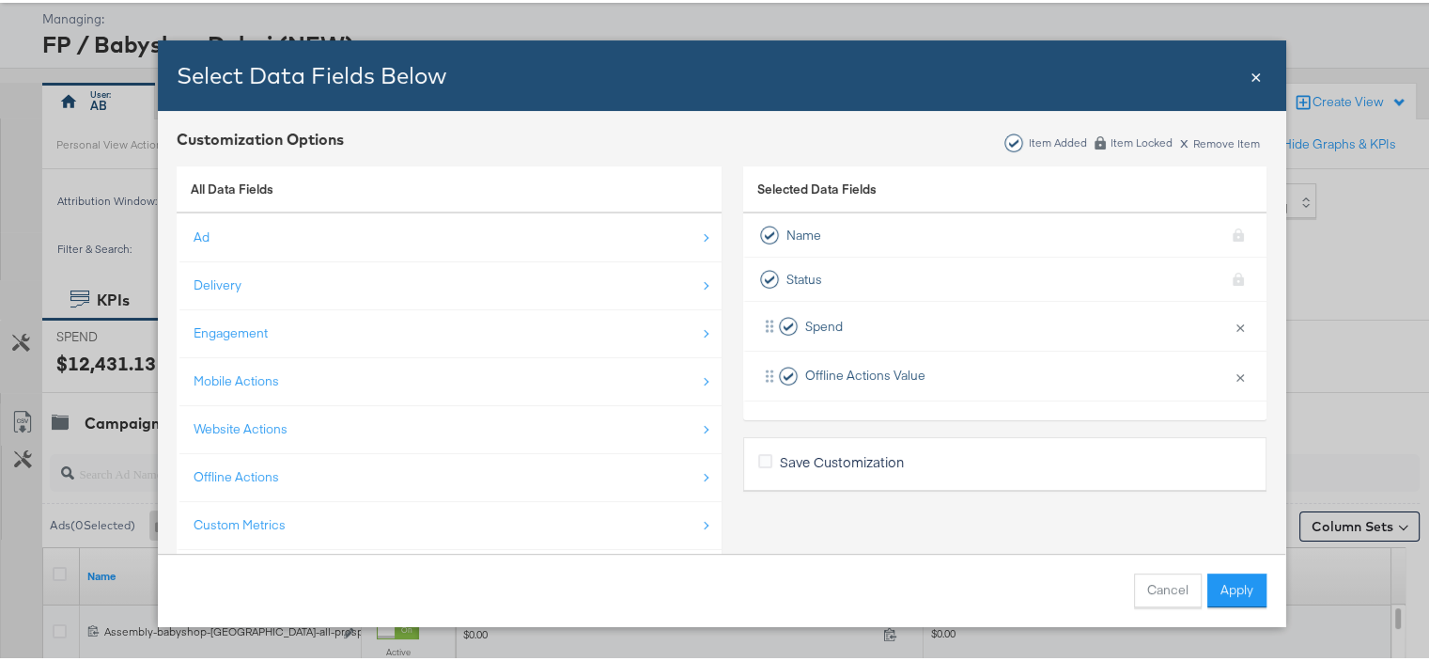
click at [1157, 584] on button "Cancel" at bounding box center [1168, 587] width 68 height 34
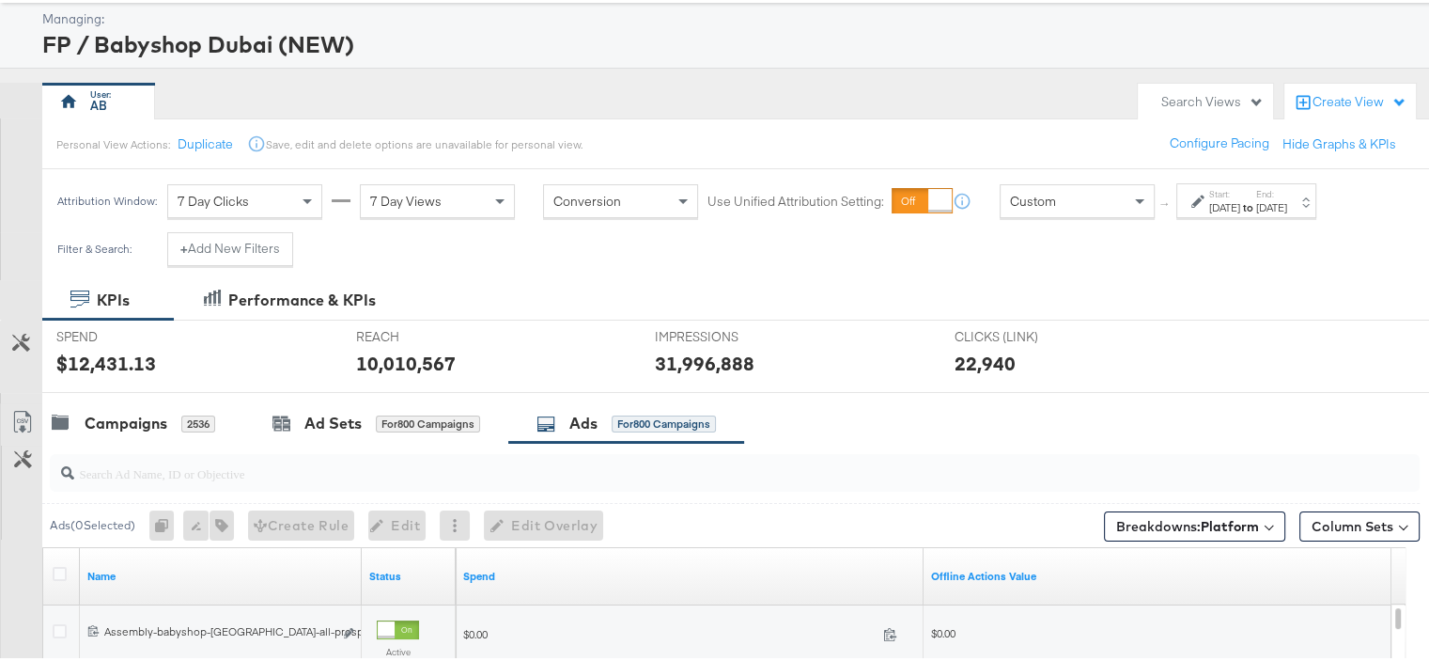
click at [14, 351] on button "Customize KPIs" at bounding box center [21, 340] width 42 height 33
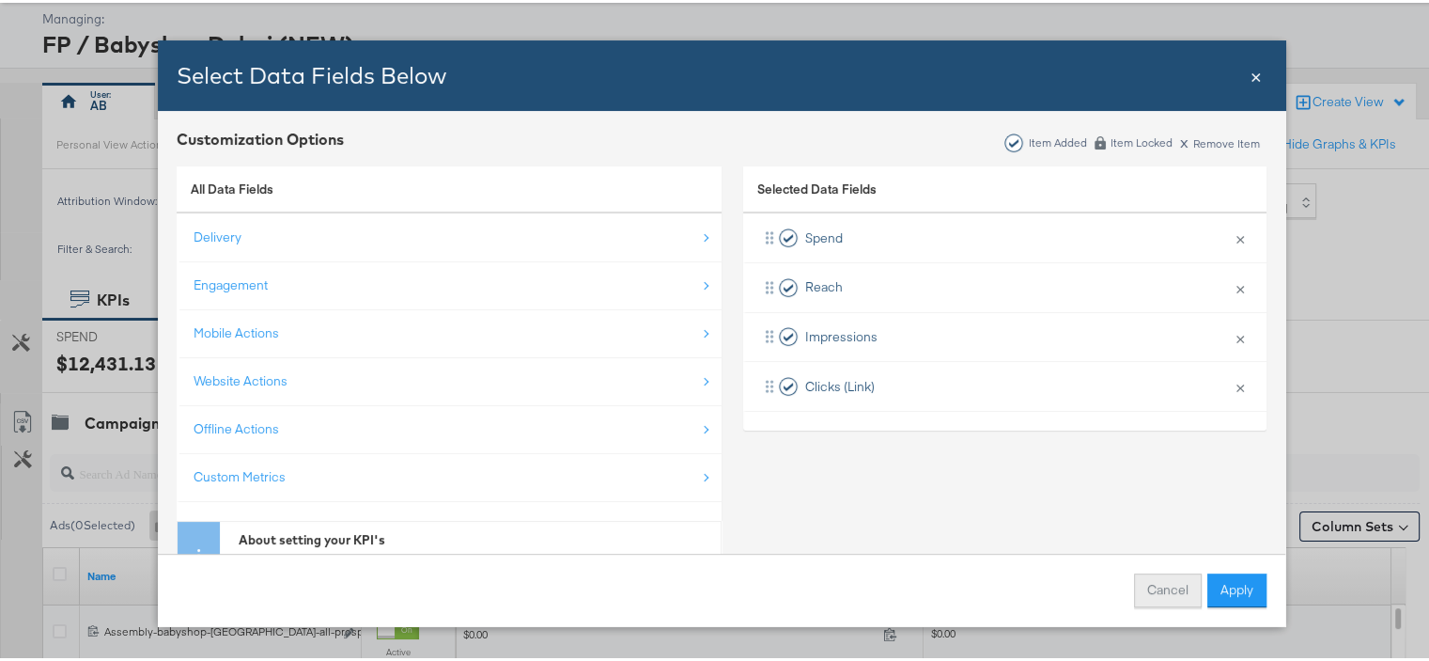
click at [1148, 585] on button "Cancel" at bounding box center [1168, 587] width 68 height 34
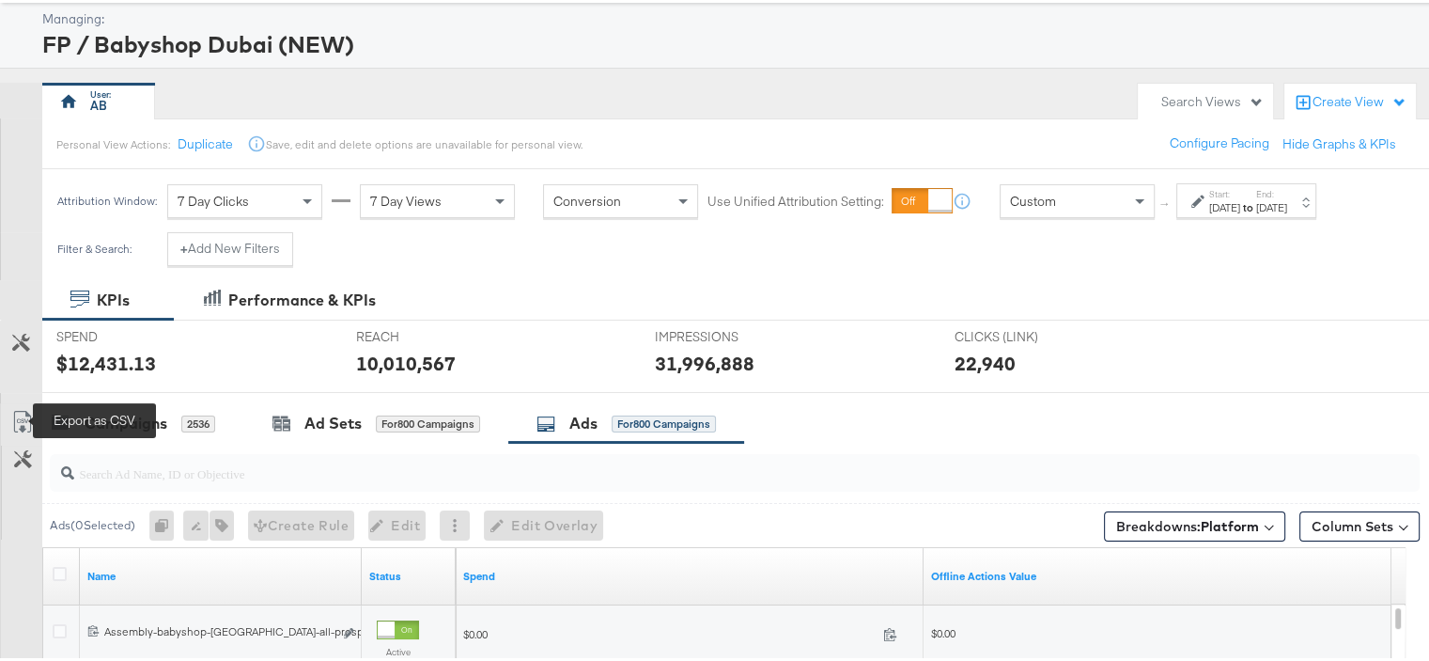
click at [15, 411] on icon at bounding box center [22, 419] width 23 height 23
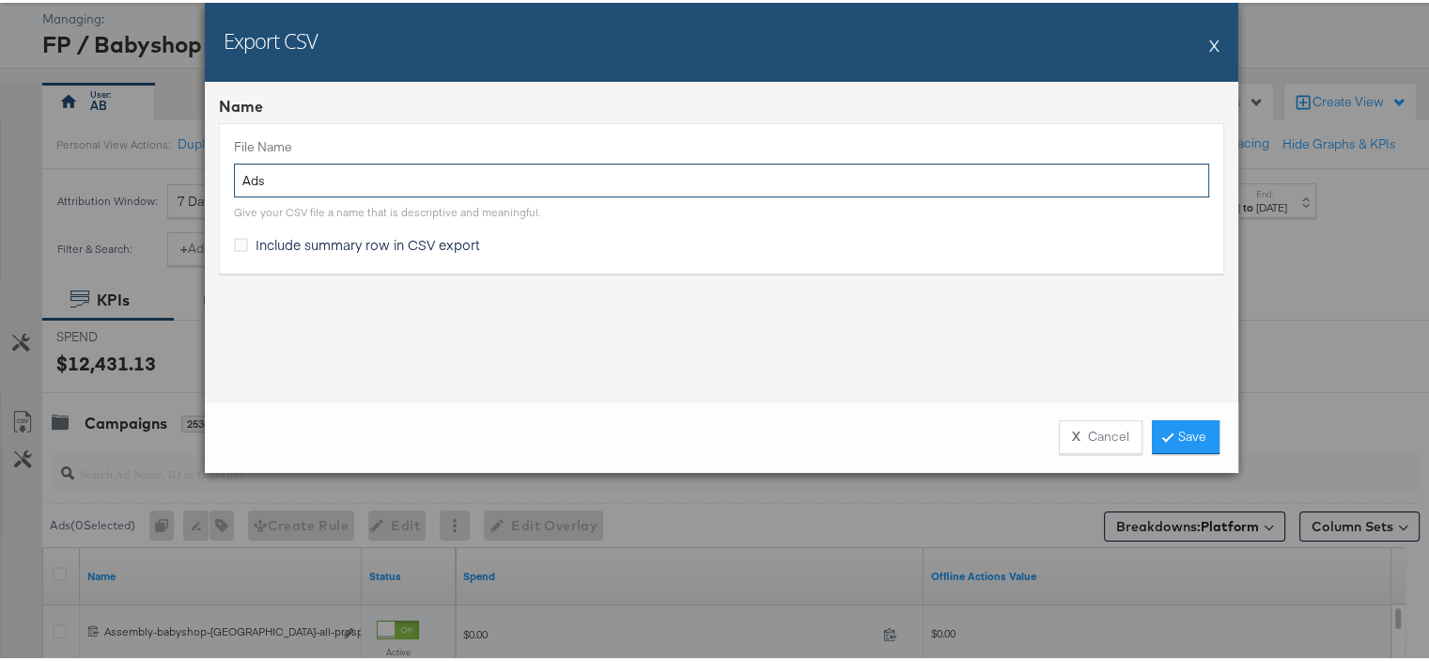
click at [286, 186] on input "Ads" at bounding box center [721, 178] width 975 height 35
type input "Stitcher"
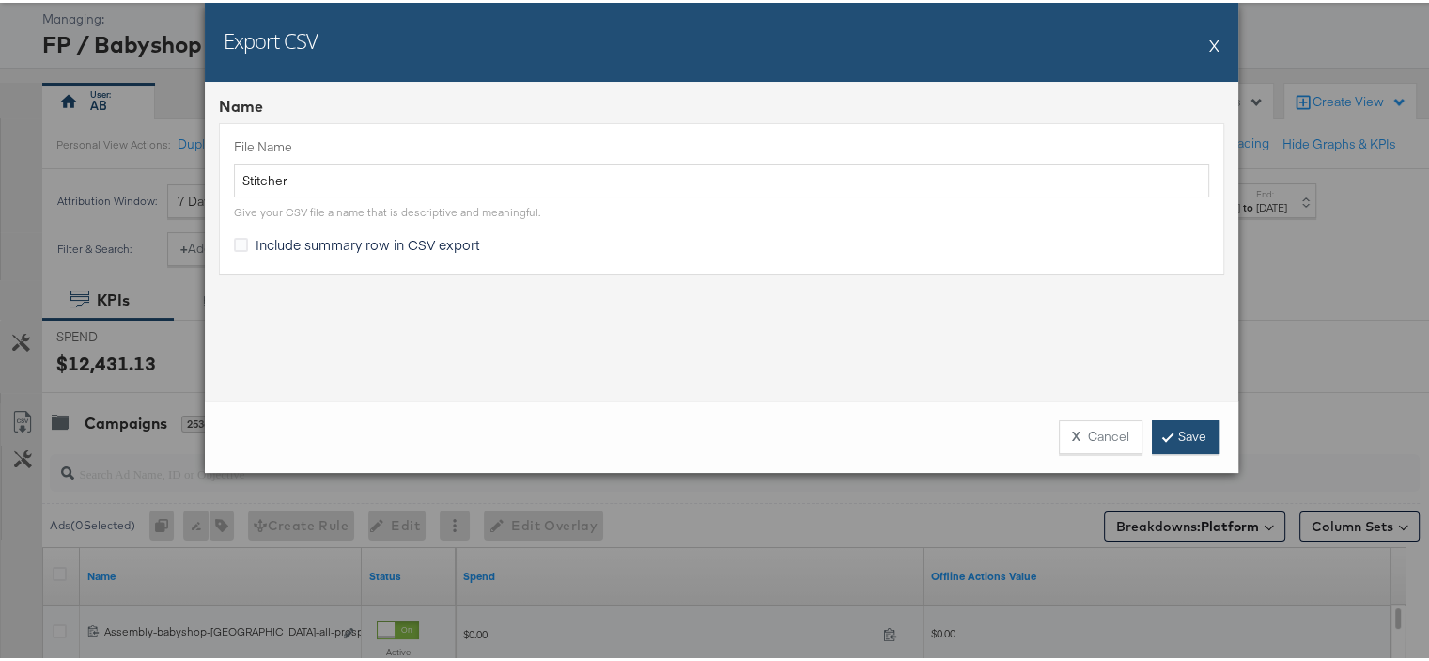
click at [1177, 424] on link "Save" at bounding box center [1186, 434] width 68 height 34
